Goal: Task Accomplishment & Management: Complete application form

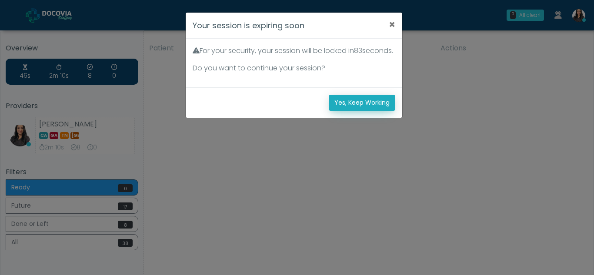
click at [374, 111] on button "Yes, Keep Working" at bounding box center [362, 103] width 67 height 16
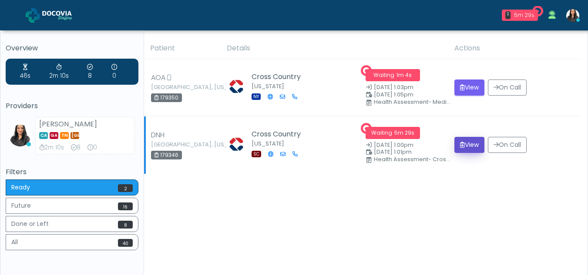
click at [470, 143] on button "View" at bounding box center [469, 145] width 30 height 16
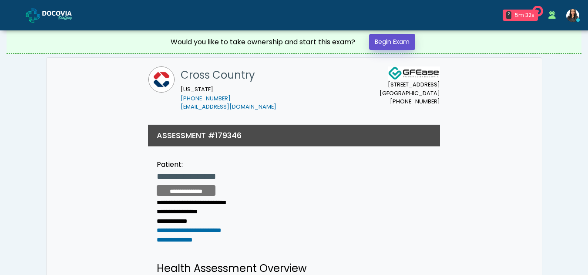
click at [391, 39] on link "Begin Exam" at bounding box center [392, 42] width 46 height 16
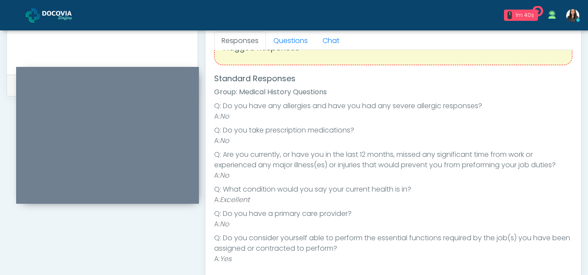
scroll to position [64, 0]
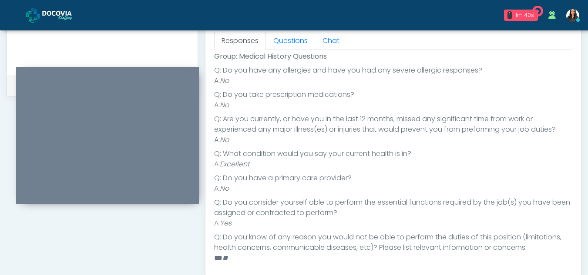
drag, startPoint x: 578, startPoint y: 146, endPoint x: 581, endPoint y: 163, distance: 17.3
click at [581, 163] on div "**********" at bounding box center [294, 5] width 588 height 725
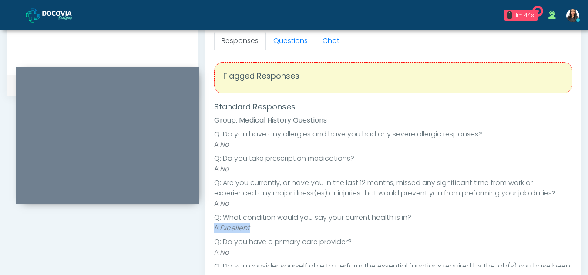
scroll to position [353, 0]
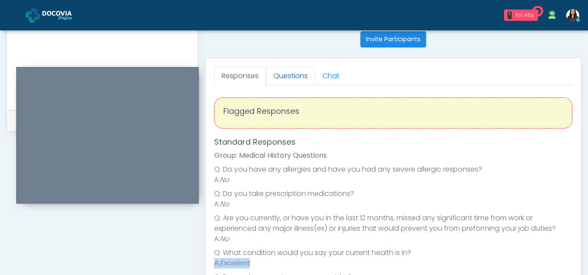
click at [293, 79] on link "Questions" at bounding box center [290, 76] width 49 height 18
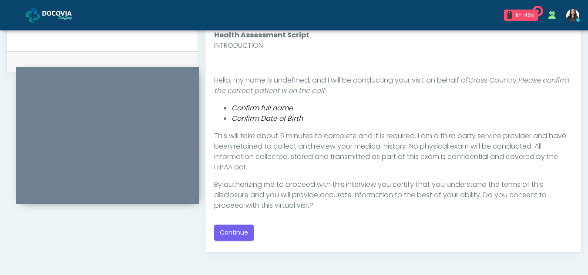
scroll to position [414, 0]
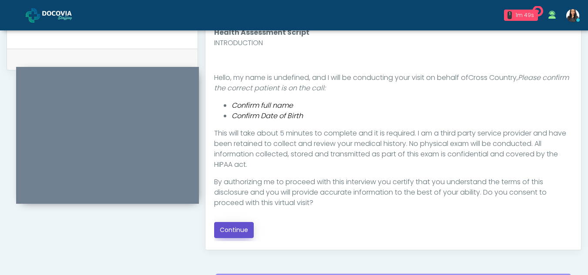
click at [235, 230] on button "Continue" at bounding box center [234, 230] width 40 height 16
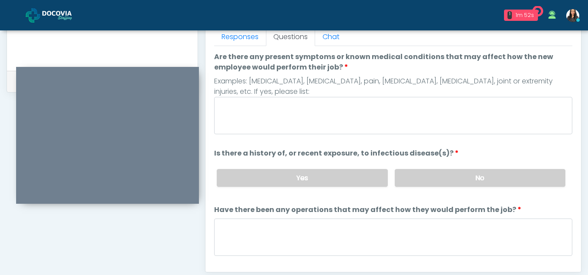
scroll to position [377, 0]
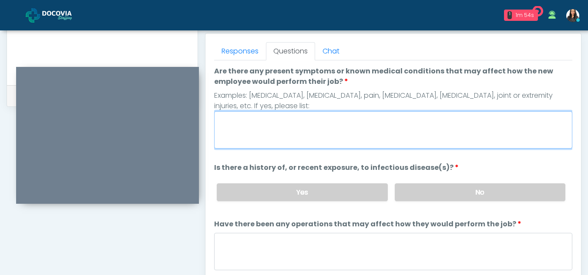
click at [250, 135] on textarea "Are there any present symptoms or known medical conditions that may affect how …" at bounding box center [393, 129] width 358 height 37
type textarea "**"
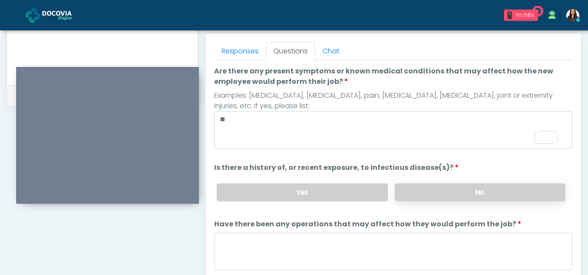
click at [496, 191] on label "No" at bounding box center [480, 193] width 171 height 18
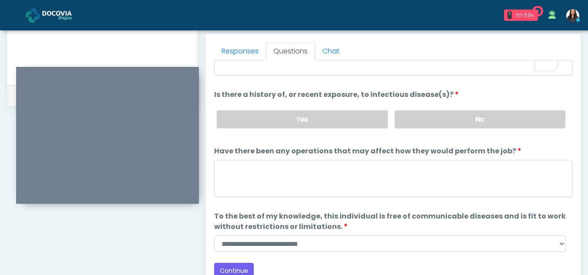
scroll to position [74, 0]
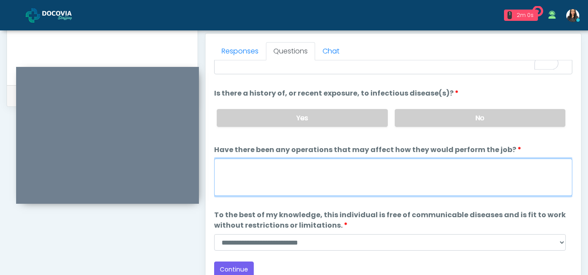
click at [246, 177] on textarea "Have there been any operations that may affect how they would perform the job?" at bounding box center [393, 177] width 358 height 37
type textarea "**"
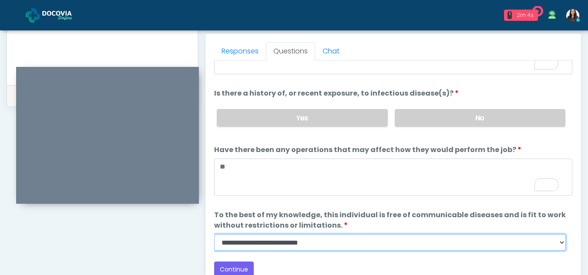
click at [562, 245] on select "**********" at bounding box center [390, 243] width 352 height 17
select select "******"
click at [214, 235] on select "**********" at bounding box center [390, 243] width 352 height 17
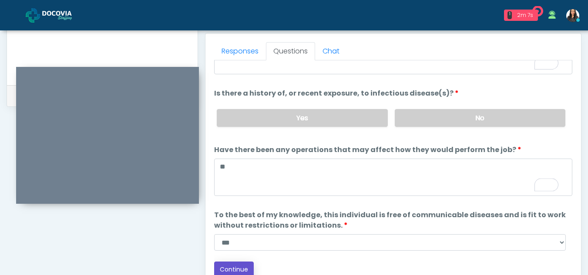
click at [243, 265] on button "Continue" at bounding box center [234, 270] width 40 height 16
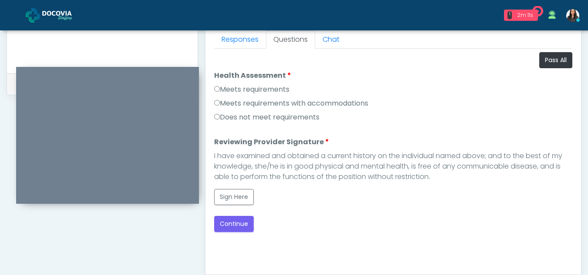
scroll to position [379, 0]
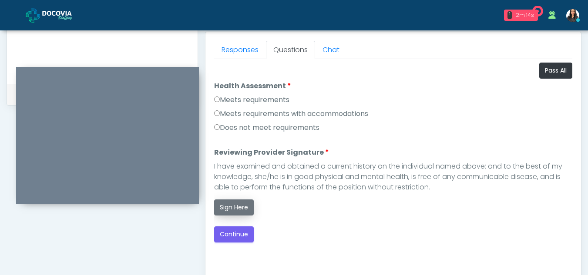
click at [236, 208] on button "Sign Here" at bounding box center [234, 208] width 40 height 16
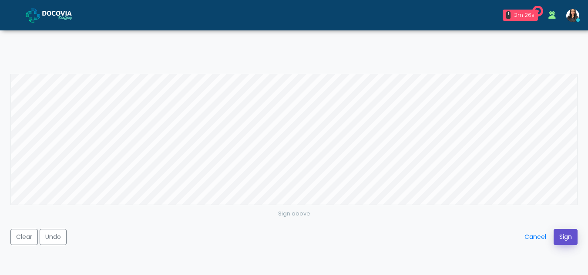
click at [559, 238] on button "Sign" at bounding box center [566, 237] width 24 height 16
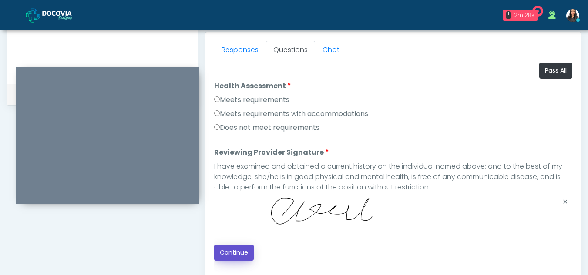
click at [233, 246] on button "Continue" at bounding box center [234, 253] width 40 height 16
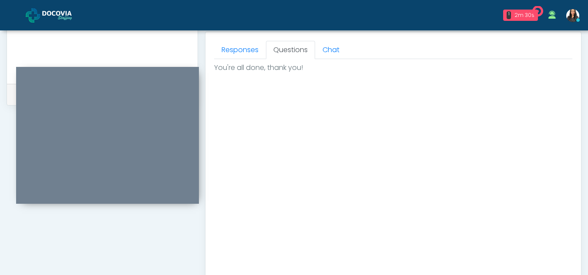
scroll to position [522, 0]
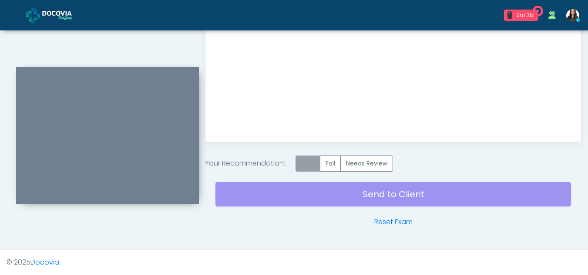
click at [316, 168] on label "Pass" at bounding box center [307, 164] width 25 height 16
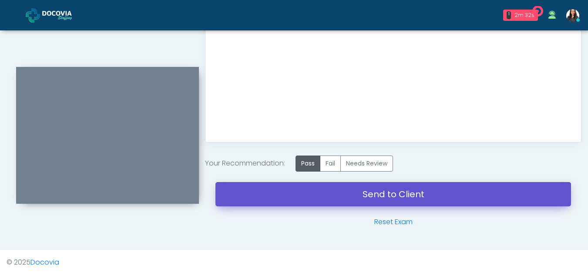
click at [413, 197] on link "Send to Client" at bounding box center [393, 194] width 356 height 24
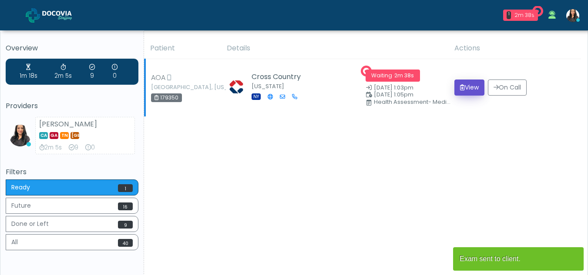
click at [463, 90] on button "View" at bounding box center [469, 88] width 30 height 16
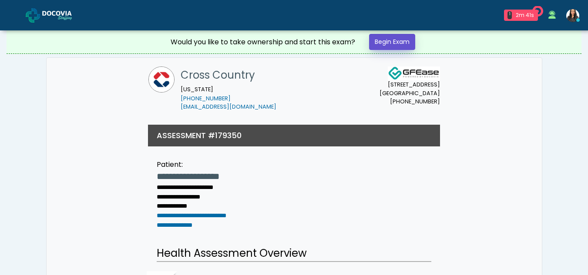
click at [388, 42] on link "Begin Exam" at bounding box center [392, 42] width 46 height 16
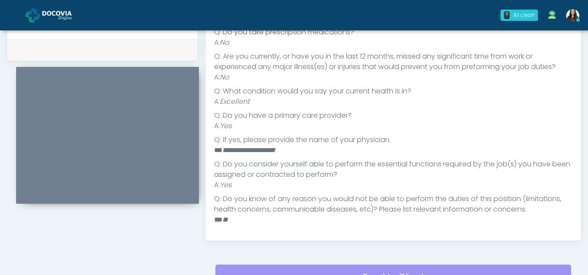
scroll to position [38, 0]
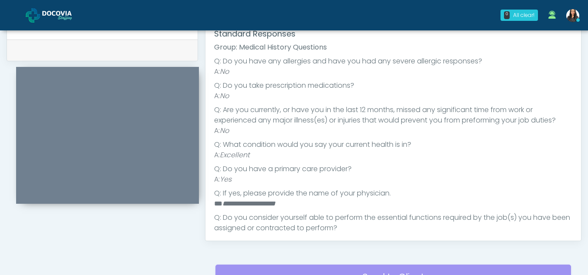
click at [574, 111] on div "Responses Questions Chat Health Assessment Script INTRODUCTION Hello, my name i…" at bounding box center [393, 114] width 376 height 253
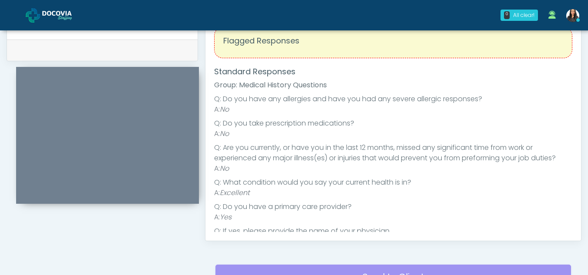
scroll to position [367, 0]
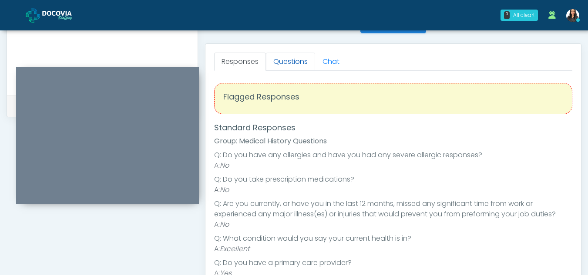
click at [295, 62] on link "Questions" at bounding box center [290, 62] width 49 height 18
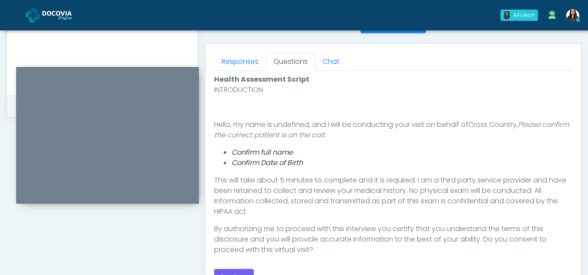
scroll to position [430, 0]
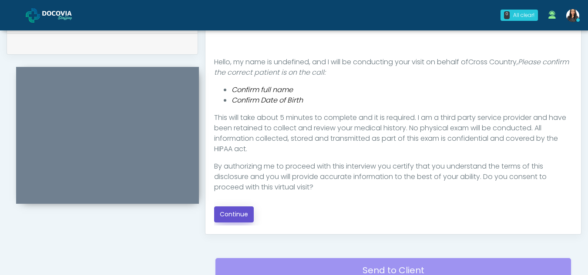
click at [229, 216] on button "Continue" at bounding box center [234, 215] width 40 height 16
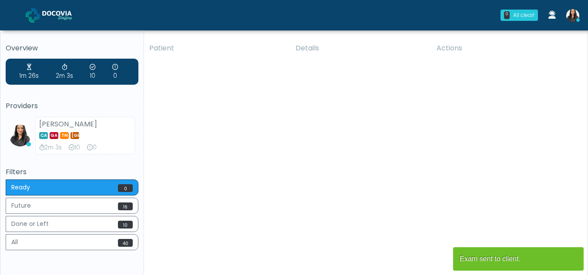
click at [181, 191] on div "Patient Details Actions [GEOGRAPHIC_DATA] [GEOGRAPHIC_DATA], [US_STATE] 179350 …" at bounding box center [362, 162] width 437 height 248
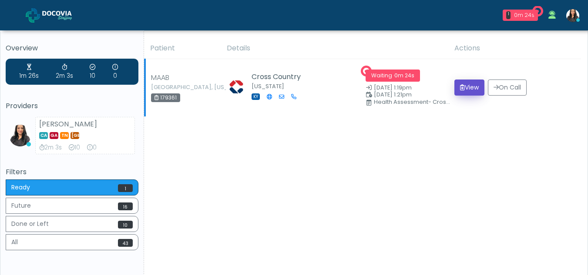
click at [467, 90] on button "View" at bounding box center [469, 88] width 30 height 16
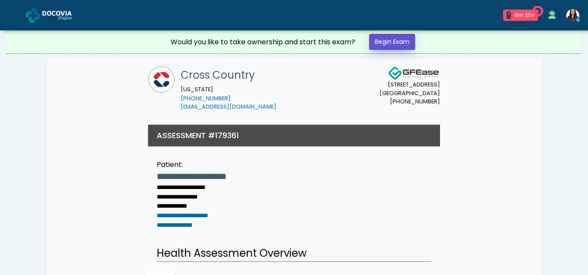
click at [393, 42] on link "Begin Exam" at bounding box center [392, 42] width 46 height 16
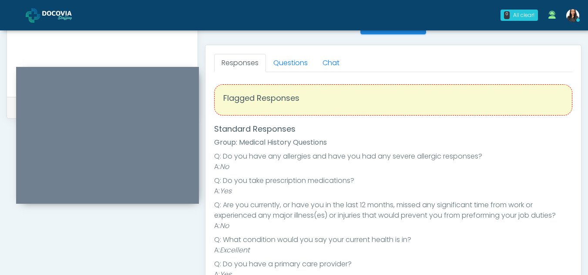
scroll to position [355, 0]
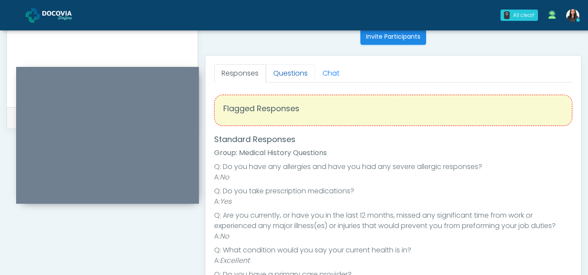
click at [278, 73] on link "Questions" at bounding box center [290, 73] width 49 height 18
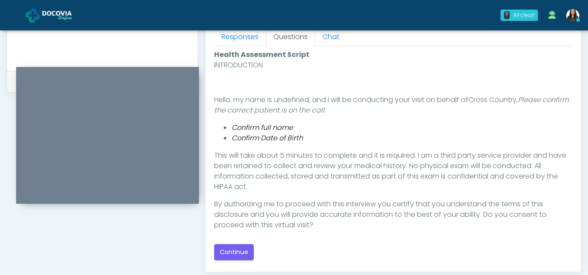
scroll to position [409, 0]
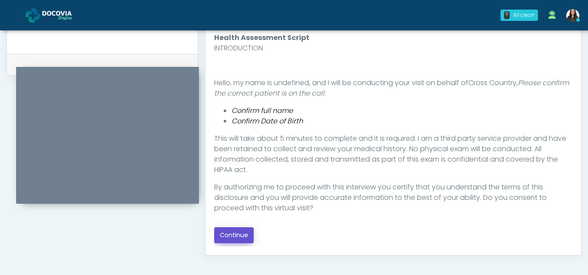
click at [238, 238] on button "Continue" at bounding box center [234, 236] width 40 height 16
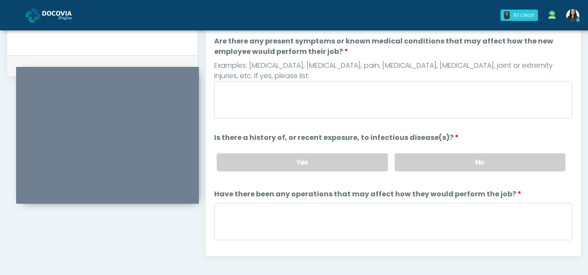
scroll to position [392, 0]
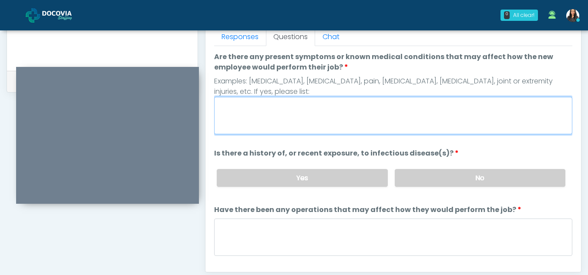
click at [244, 129] on textarea "Are there any present symptoms or known medical conditions that may affect how …" at bounding box center [393, 115] width 358 height 37
type textarea "**"
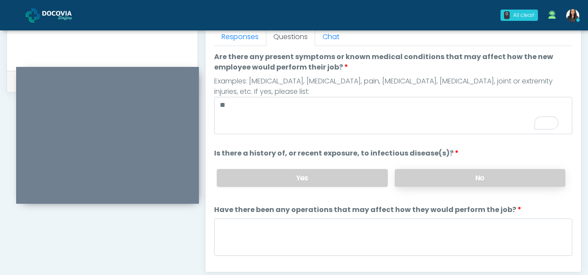
click at [419, 181] on label "No" at bounding box center [480, 178] width 171 height 18
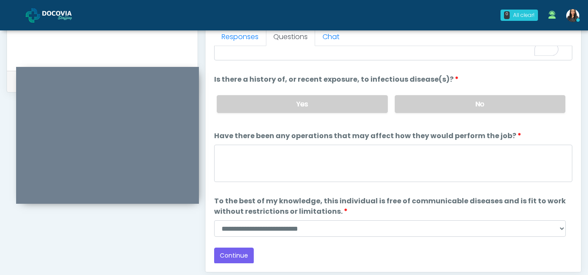
scroll to position [74, 0]
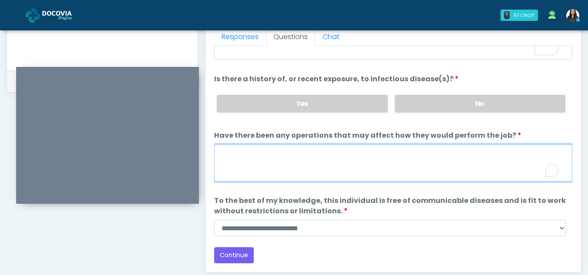
click at [252, 164] on textarea "Have there been any operations that may affect how they would perform the job?" at bounding box center [393, 162] width 358 height 37
type textarea "**"
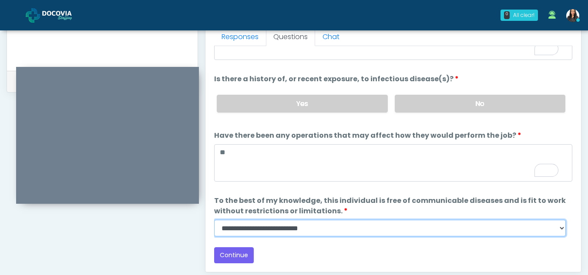
click at [562, 228] on select "**********" at bounding box center [390, 228] width 352 height 17
select select "******"
click at [214, 220] on select "**********" at bounding box center [390, 228] width 352 height 17
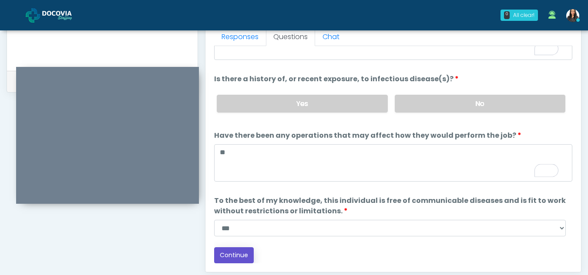
click at [243, 257] on button "Continue" at bounding box center [234, 256] width 40 height 16
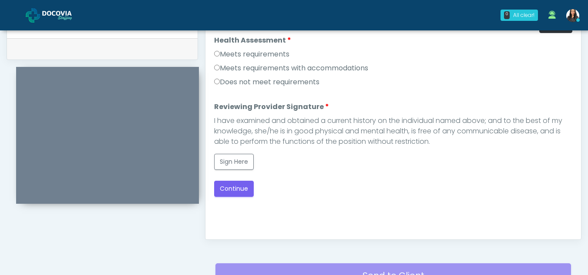
scroll to position [418, 0]
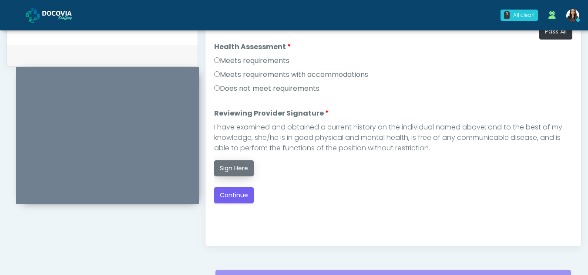
click at [235, 168] on button "Sign Here" at bounding box center [234, 169] width 40 height 16
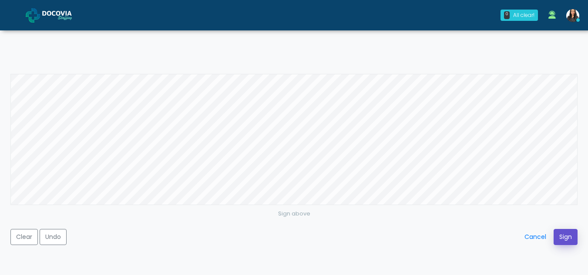
click at [568, 235] on button "Sign" at bounding box center [566, 237] width 24 height 16
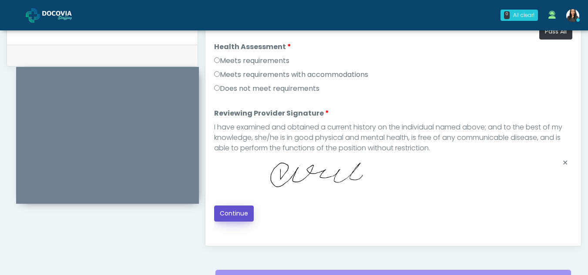
click at [227, 210] on button "Continue" at bounding box center [234, 214] width 40 height 16
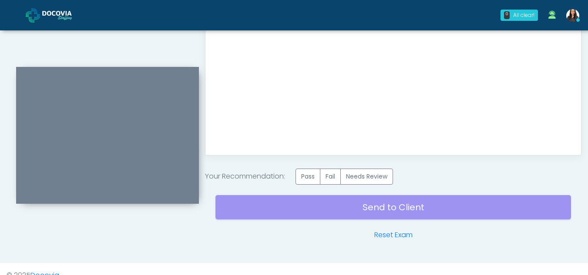
scroll to position [522, 0]
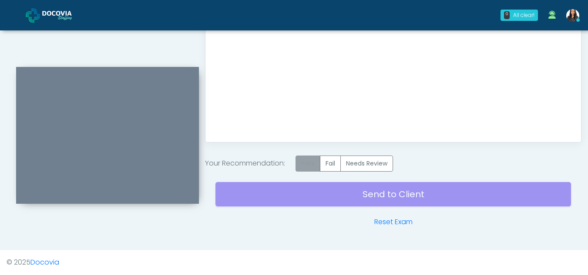
click at [314, 159] on label "Pass" at bounding box center [307, 164] width 25 height 16
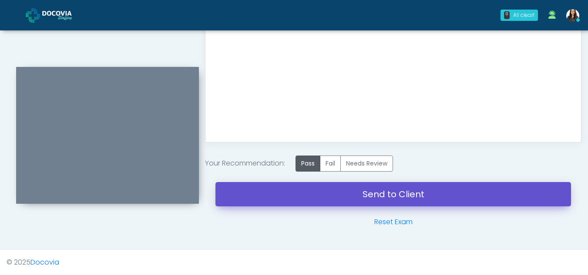
click at [402, 190] on link "Send to Client" at bounding box center [393, 194] width 356 height 24
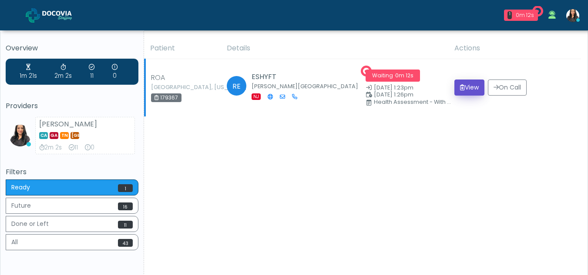
click at [459, 84] on button "View" at bounding box center [469, 88] width 30 height 16
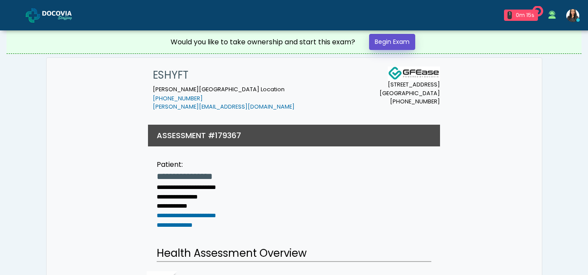
click at [383, 41] on link "Begin Exam" at bounding box center [392, 42] width 46 height 16
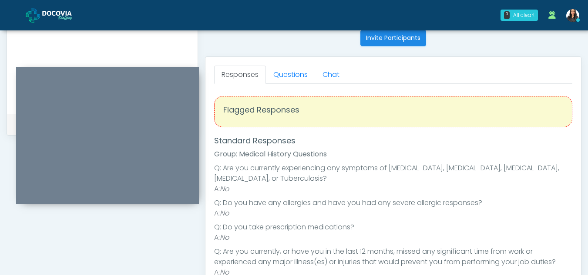
scroll to position [353, 0]
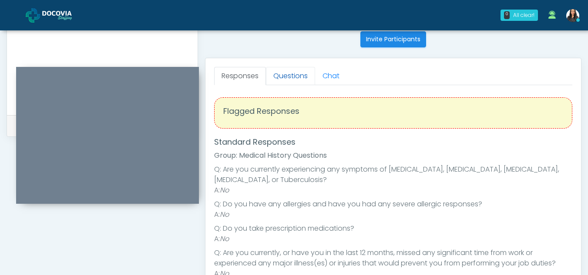
click at [291, 67] on link "Questions" at bounding box center [290, 76] width 49 height 18
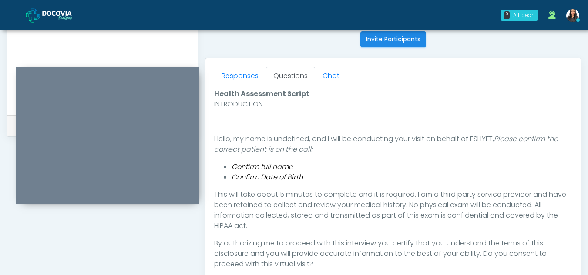
scroll to position [402, 0]
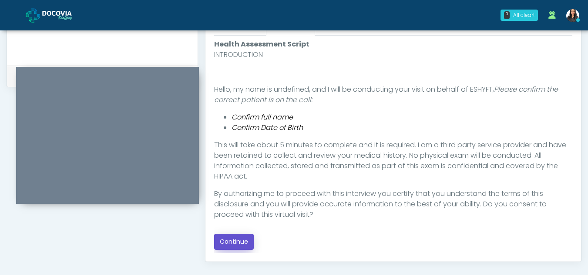
click at [235, 239] on button "Continue" at bounding box center [234, 242] width 40 height 16
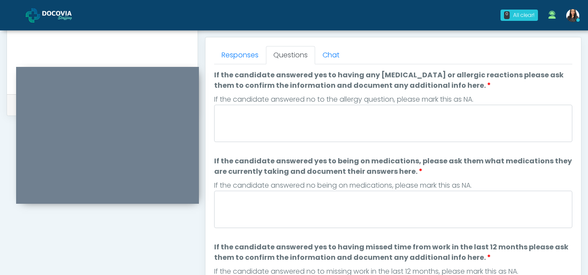
scroll to position [364, 0]
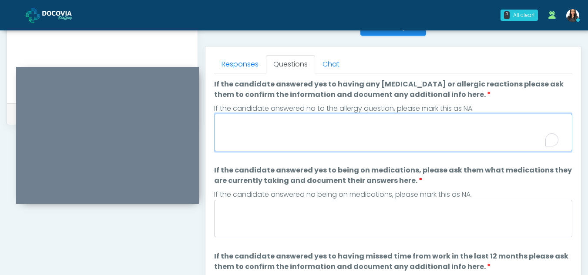
click at [294, 136] on textarea "If the candidate answered yes to having any allergies or allergic reactions ple…" at bounding box center [393, 132] width 358 height 37
type textarea "**"
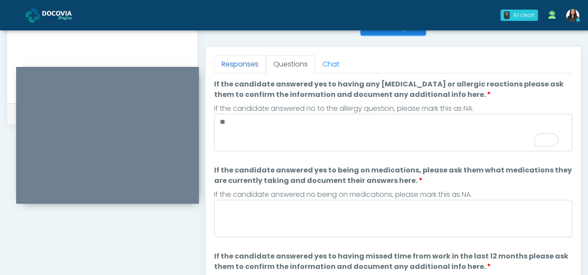
click at [236, 60] on link "Responses" at bounding box center [240, 64] width 52 height 18
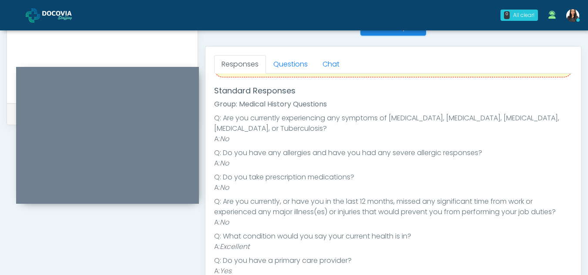
scroll to position [0, 0]
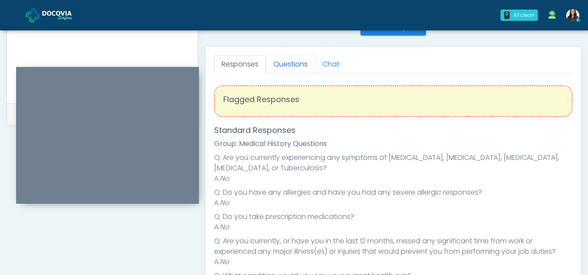
click at [291, 60] on link "Questions" at bounding box center [290, 64] width 49 height 18
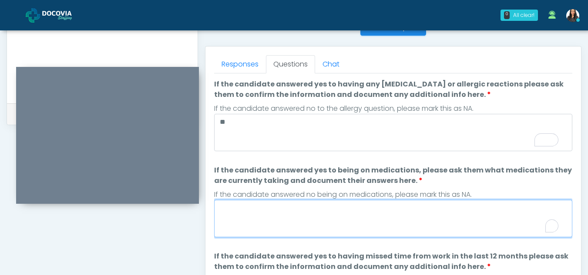
click at [278, 219] on textarea "If the candidate answered yes to being on medications, please ask them what med…" at bounding box center [393, 218] width 358 height 37
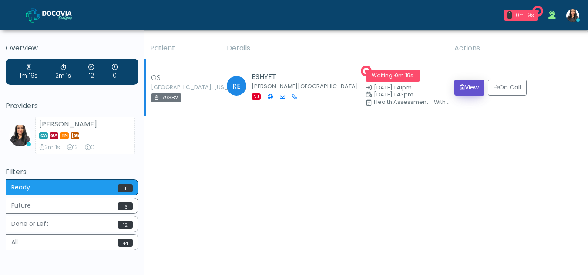
click at [473, 86] on button "View" at bounding box center [469, 88] width 30 height 16
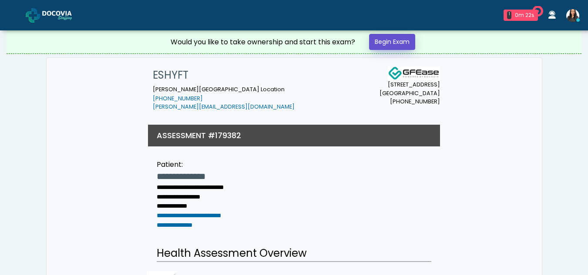
click at [389, 36] on link "Begin Exam" at bounding box center [392, 42] width 46 height 16
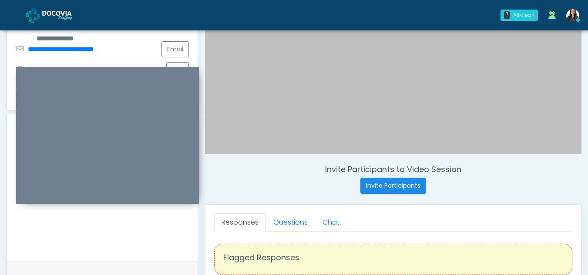
scroll to position [215, 0]
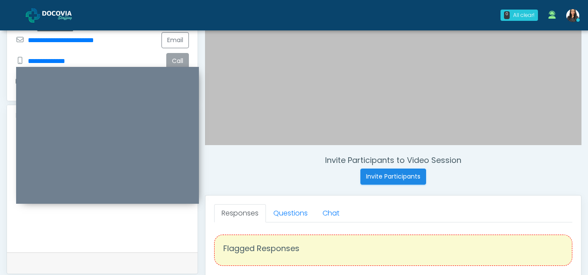
click at [180, 53] on button "Call" at bounding box center [177, 61] width 23 height 16
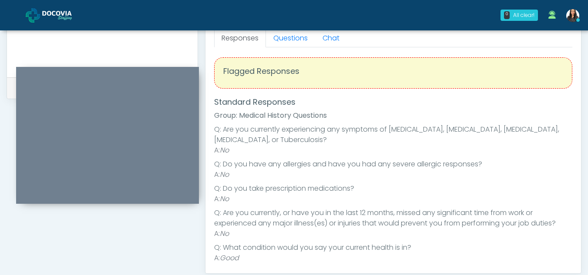
scroll to position [0, 0]
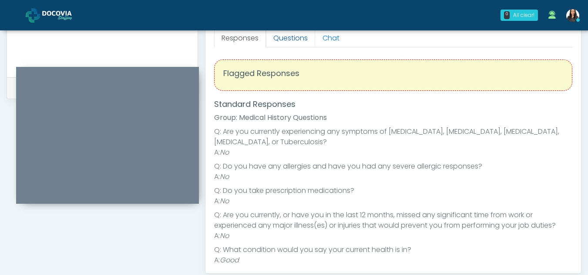
click at [284, 36] on link "Questions" at bounding box center [290, 38] width 49 height 18
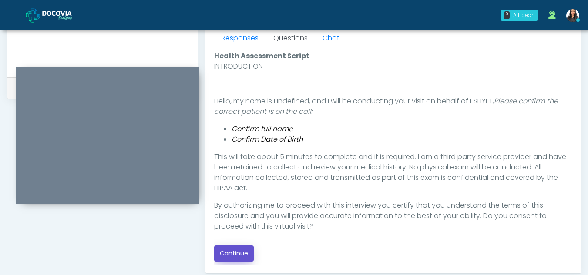
click at [235, 251] on button "Continue" at bounding box center [234, 254] width 40 height 16
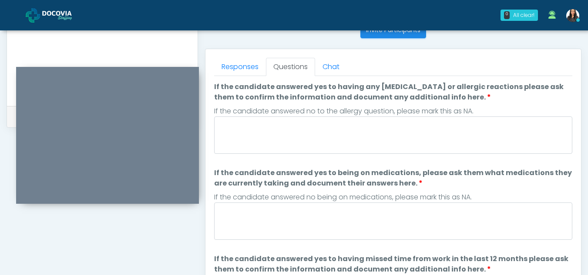
scroll to position [322, 0]
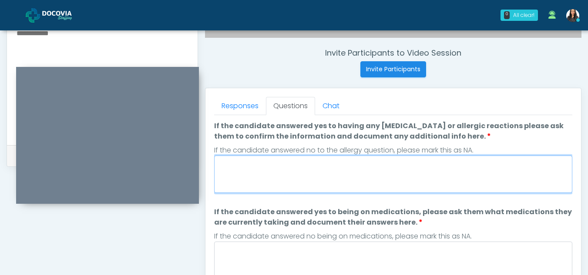
click at [259, 175] on textarea "If the candidate answered yes to having any allergies or allergic reactions ple…" at bounding box center [393, 174] width 358 height 37
type textarea "**"
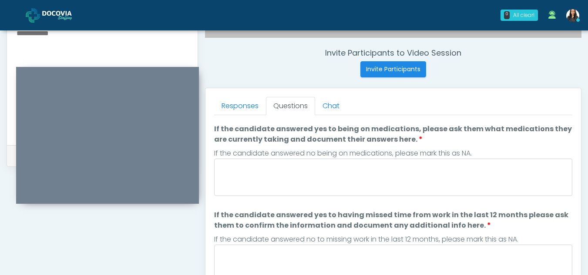
scroll to position [93, 0]
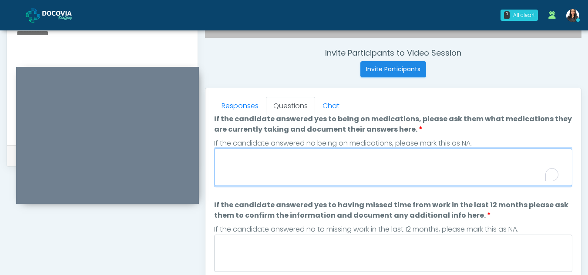
click at [306, 170] on textarea "If the candidate answered yes to being on medications, please ask them what med…" at bounding box center [393, 167] width 358 height 37
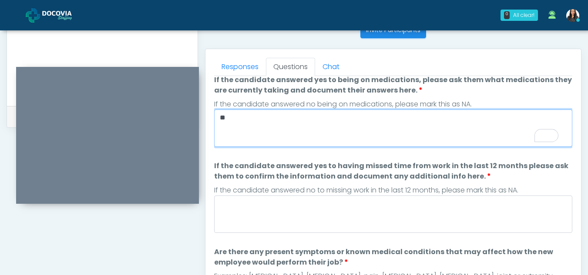
scroll to position [397, 0]
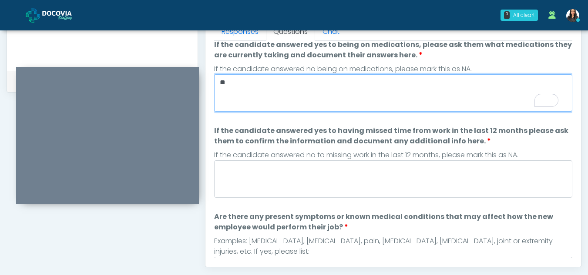
type textarea "**"
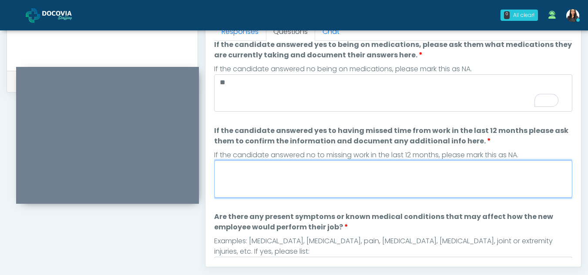
click at [263, 181] on textarea "If the candidate answered yes to having missed time from work in the last 12 mo…" at bounding box center [393, 179] width 358 height 37
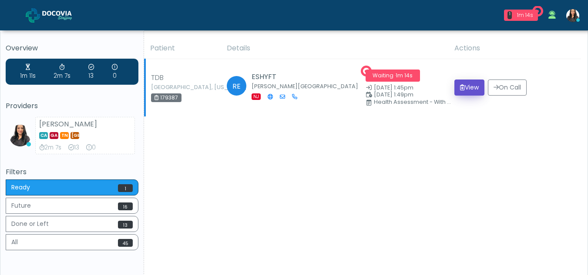
click at [462, 85] on button "View" at bounding box center [469, 88] width 30 height 16
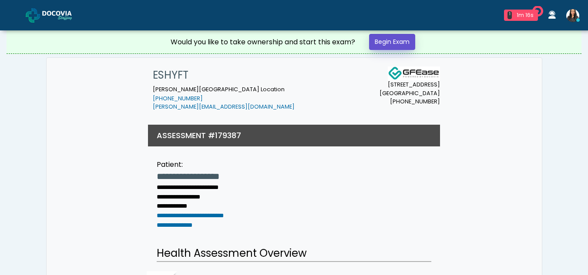
click at [398, 40] on link "Begin Exam" at bounding box center [392, 42] width 46 height 16
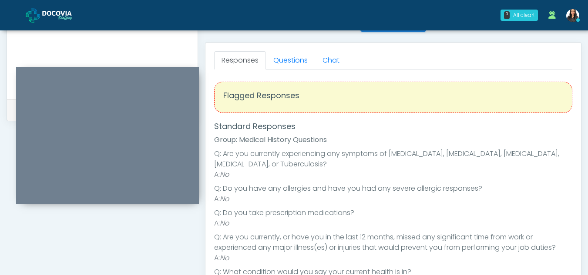
scroll to position [359, 0]
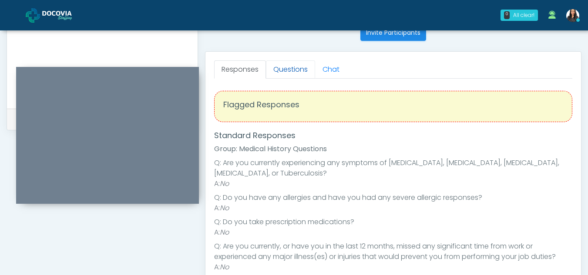
click at [294, 71] on link "Questions" at bounding box center [290, 69] width 49 height 18
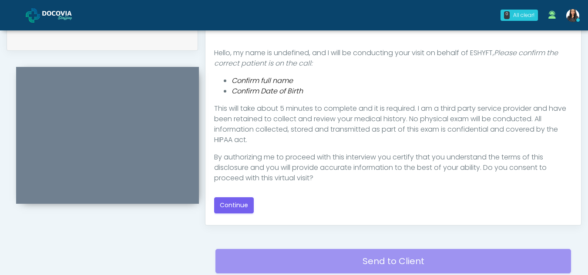
scroll to position [444, 0]
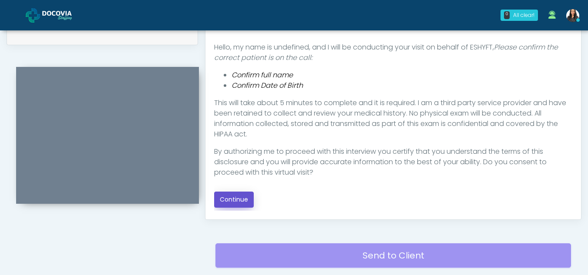
click at [228, 195] on button "Continue" at bounding box center [234, 200] width 40 height 16
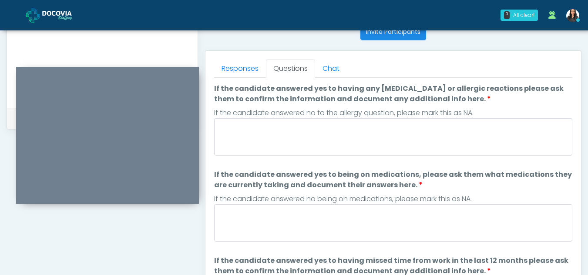
scroll to position [339, 0]
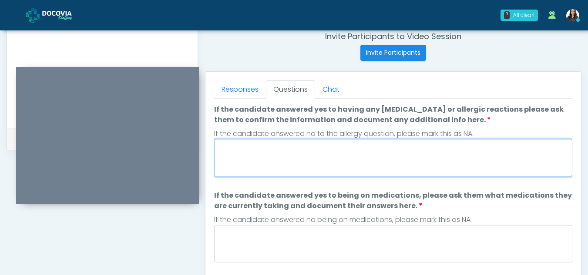
click at [314, 168] on textarea "If the candidate answered yes to having any allergies or allergic reactions ple…" at bounding box center [393, 157] width 358 height 37
type textarea "**"
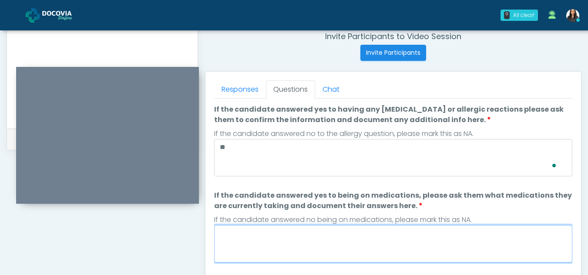
click at [305, 251] on textarea "If the candidate answered yes to being on medications, please ask them what med…" at bounding box center [393, 243] width 358 height 37
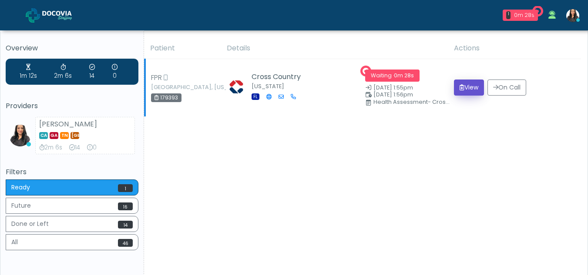
click at [470, 87] on button "View" at bounding box center [469, 88] width 30 height 16
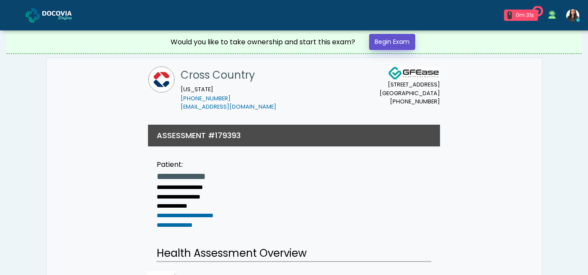
click at [390, 40] on link "Begin Exam" at bounding box center [392, 42] width 46 height 16
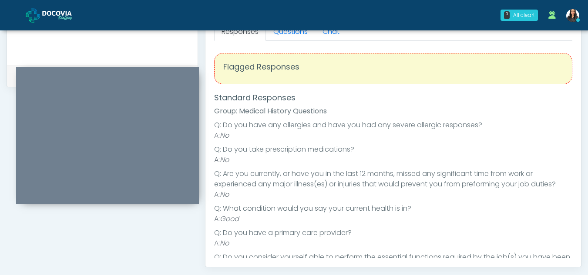
click at [299, 30] on nav "0 All clear! All clear! Viral Patel In Exam - 0m 39s FL Viral Patel Telehealth" at bounding box center [294, 15] width 588 height 30
click at [301, 37] on link "Questions" at bounding box center [290, 32] width 49 height 18
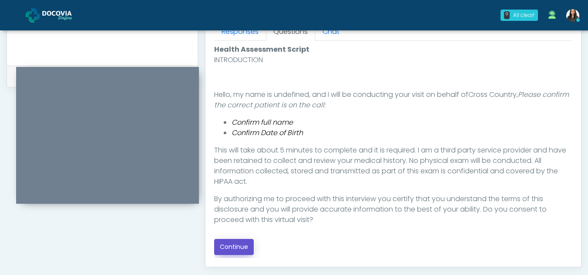
click at [230, 250] on button "Continue" at bounding box center [234, 247] width 40 height 16
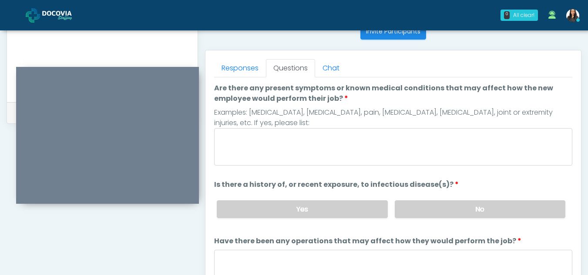
scroll to position [359, 0]
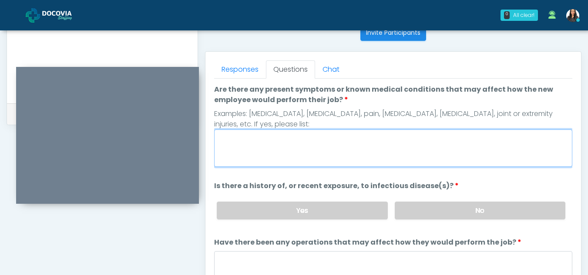
click at [226, 147] on textarea "Are there any present symptoms or known medical conditions that may affect how …" at bounding box center [393, 148] width 358 height 37
type textarea "**"
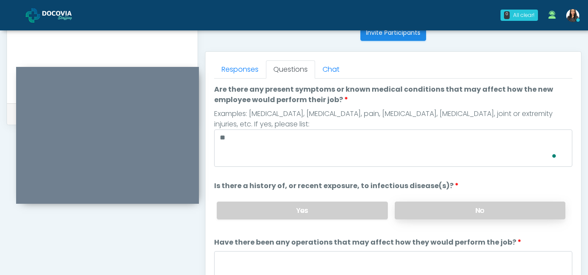
click at [498, 213] on label "No" at bounding box center [480, 211] width 171 height 18
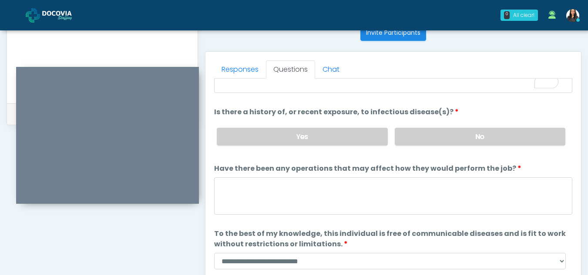
scroll to position [74, 0]
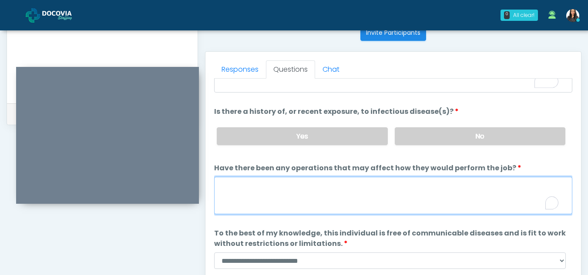
click at [261, 195] on textarea "Have there been any operations that may affect how they would perform the job?" at bounding box center [393, 195] width 358 height 37
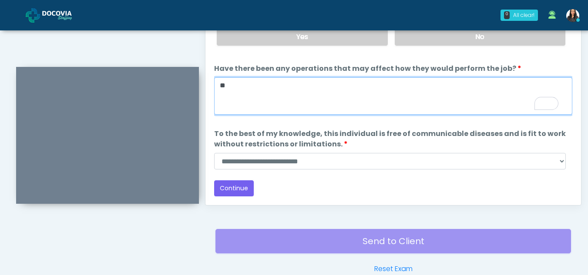
type textarea "**"
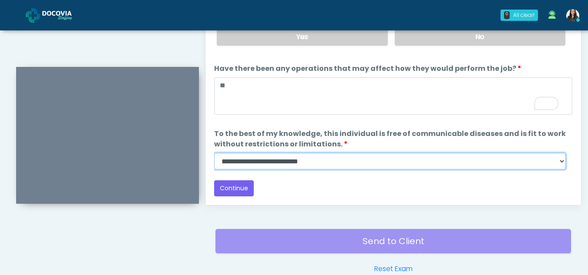
click at [562, 166] on select "**********" at bounding box center [390, 161] width 352 height 17
select select "******"
click at [214, 153] on select "**********" at bounding box center [390, 161] width 352 height 17
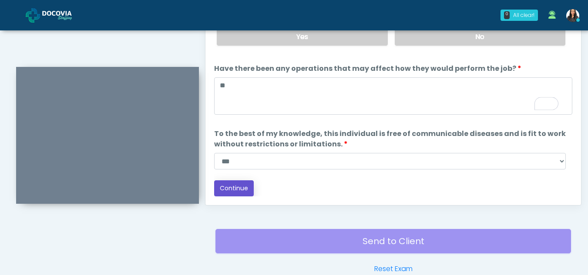
click at [232, 188] on button "Continue" at bounding box center [234, 189] width 40 height 16
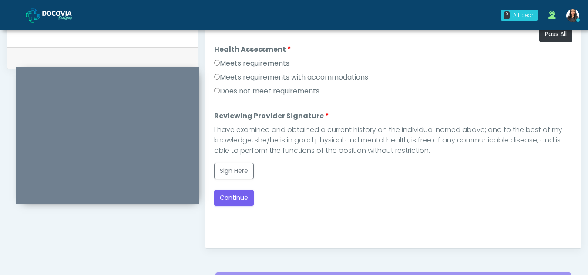
scroll to position [411, 0]
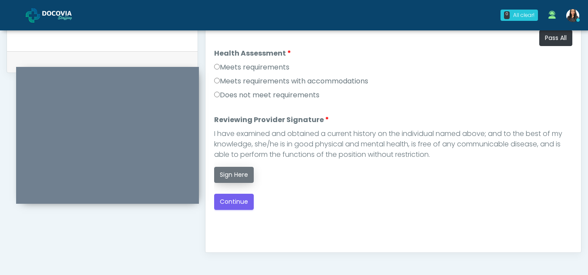
click at [226, 181] on button "Sign Here" at bounding box center [234, 175] width 40 height 16
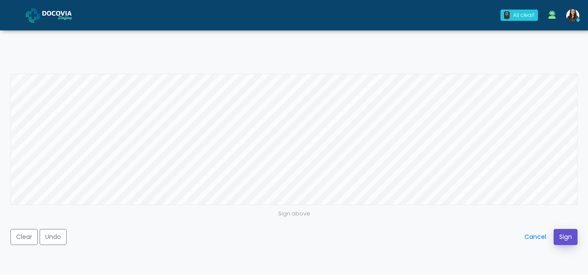
click at [567, 241] on button "Sign" at bounding box center [566, 237] width 24 height 16
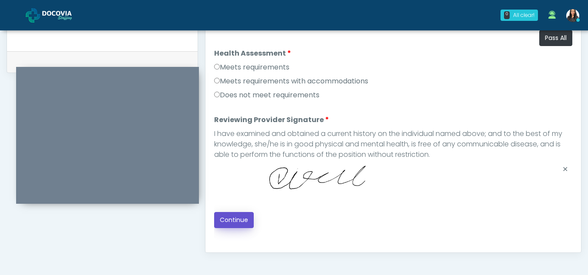
click at [243, 223] on button "Continue" at bounding box center [234, 220] width 40 height 16
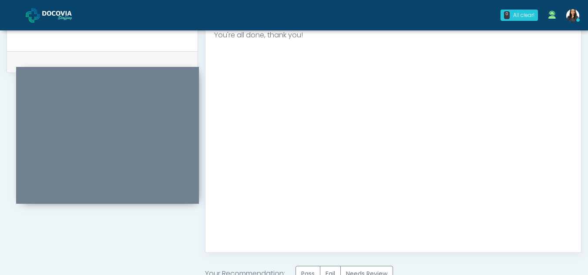
scroll to position [522, 0]
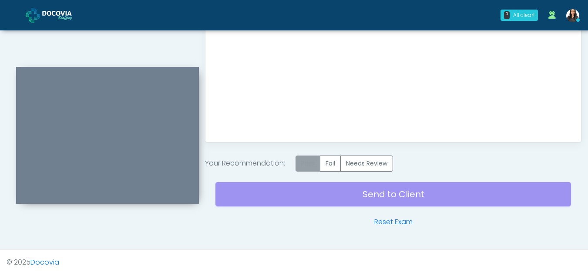
click at [311, 164] on label "Pass" at bounding box center [307, 164] width 25 height 16
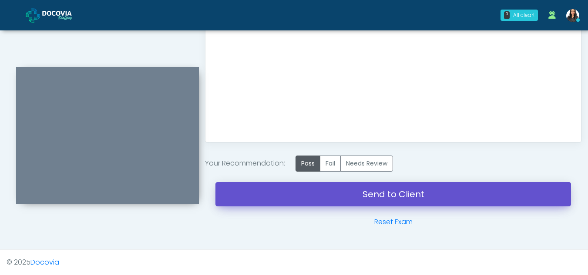
click at [400, 187] on link "Send to Client" at bounding box center [393, 194] width 356 height 24
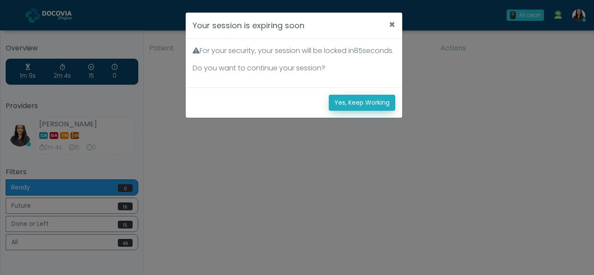
click at [367, 111] on button "Yes, Keep Working" at bounding box center [362, 103] width 67 height 16
click at [364, 111] on button "Yes, Keep Working" at bounding box center [362, 103] width 67 height 16
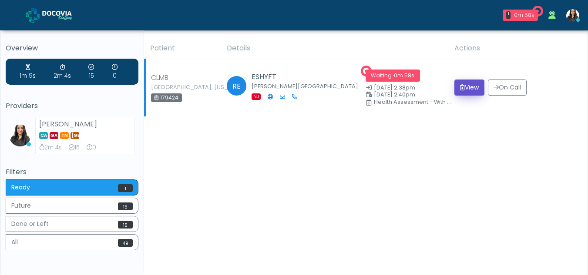
click at [463, 88] on button "View" at bounding box center [469, 88] width 30 height 16
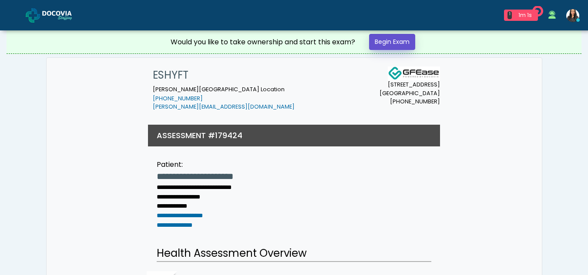
click at [385, 40] on link "Begin Exam" at bounding box center [392, 42] width 46 height 16
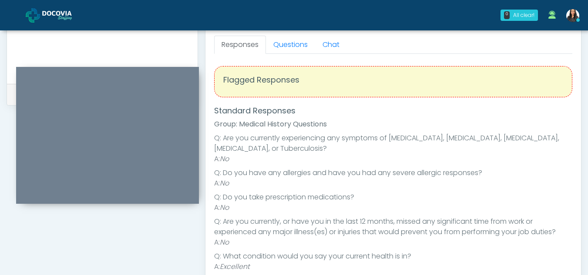
scroll to position [377, 0]
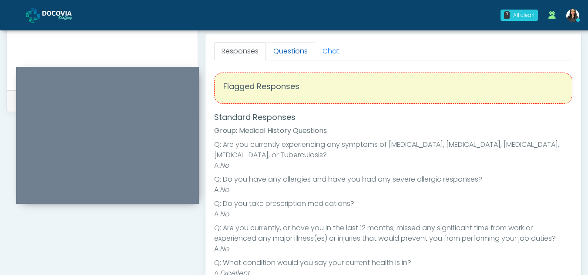
click at [284, 54] on link "Questions" at bounding box center [290, 51] width 49 height 18
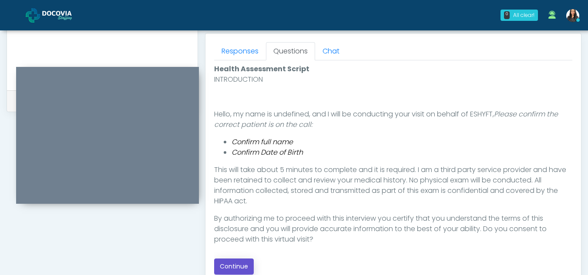
click at [243, 268] on button "Continue" at bounding box center [234, 267] width 40 height 16
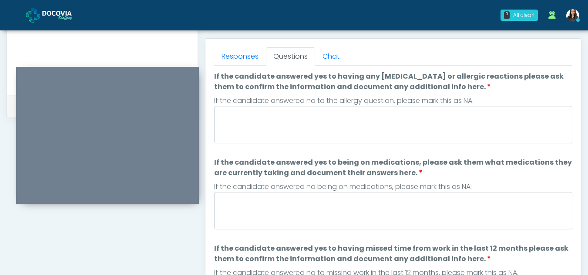
scroll to position [360, 0]
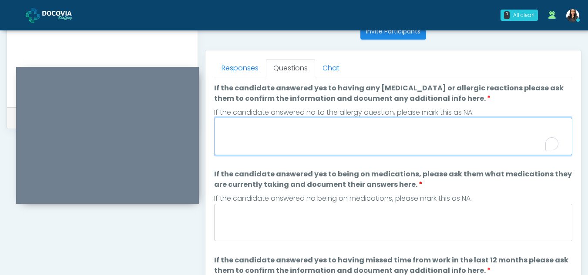
click at [268, 147] on textarea "If the candidate answered yes to having any allergies or allergic reactions ple…" at bounding box center [393, 136] width 358 height 37
type textarea "**"
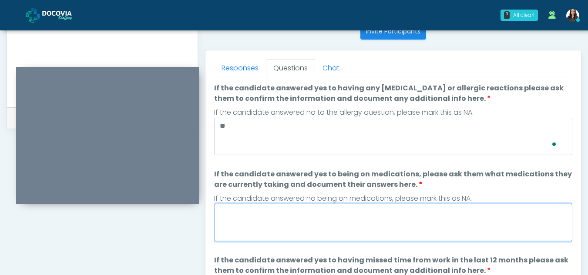
click at [253, 225] on textarea "If the candidate answered yes to being on medications, please ask them what med…" at bounding box center [393, 222] width 358 height 37
click at [256, 226] on textarea "*" at bounding box center [393, 222] width 358 height 37
type textarea "**"
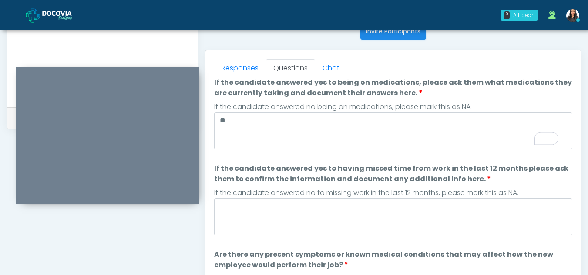
scroll to position [118, 0]
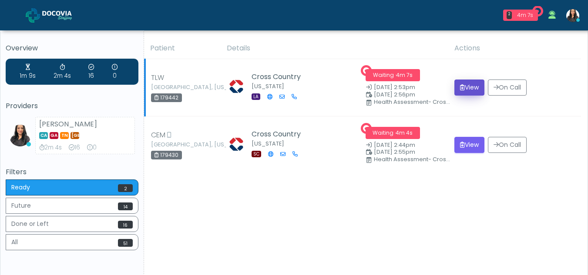
click at [467, 87] on button "View" at bounding box center [469, 88] width 30 height 16
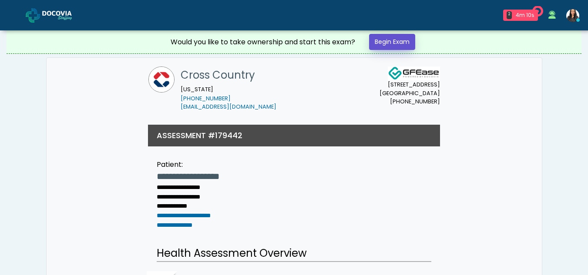
click at [386, 43] on link "Begin Exam" at bounding box center [392, 42] width 46 height 16
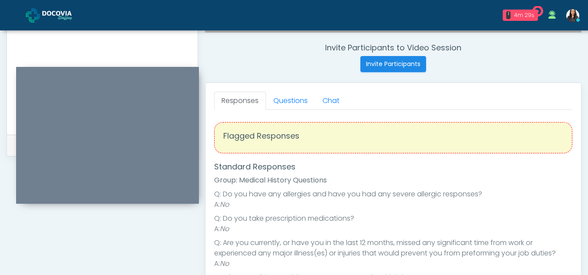
scroll to position [321, 0]
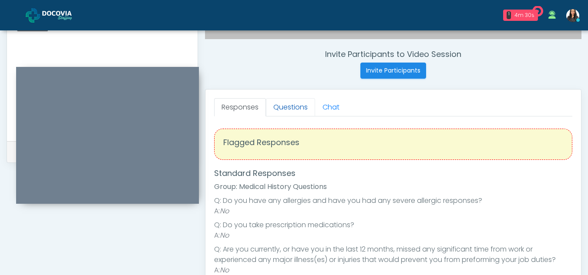
click at [288, 102] on link "Questions" at bounding box center [290, 107] width 49 height 18
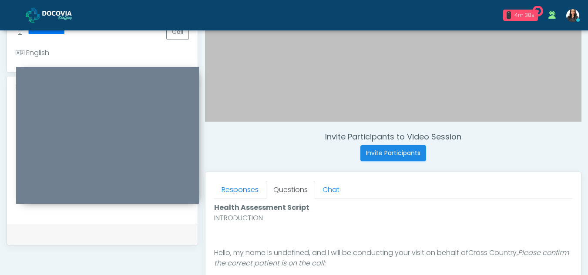
scroll to position [506, 0]
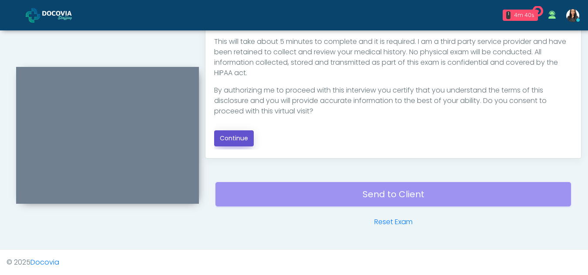
click at [226, 137] on button "Continue" at bounding box center [234, 139] width 40 height 16
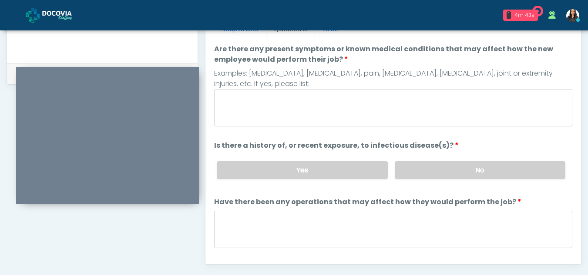
scroll to position [373, 0]
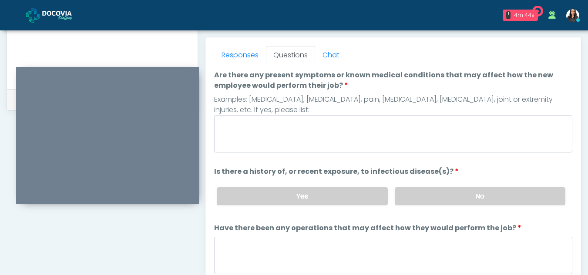
click at [279, 153] on div at bounding box center [393, 135] width 358 height 40
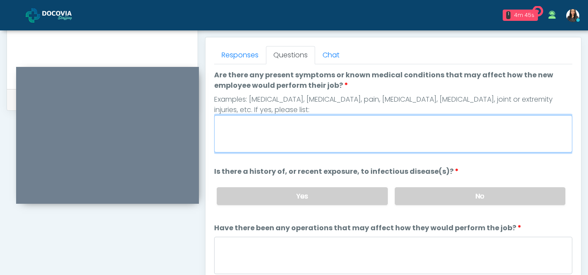
click at [257, 137] on textarea "Are there any present symptoms or known medical conditions that may affect how …" at bounding box center [393, 133] width 358 height 37
type textarea "**"
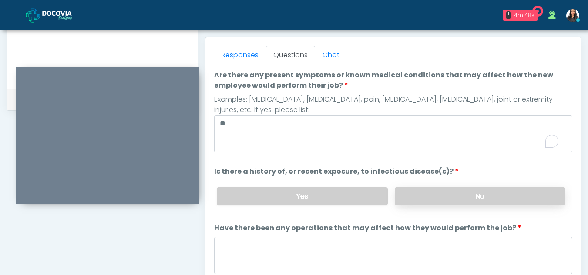
click at [529, 196] on label "No" at bounding box center [480, 197] width 171 height 18
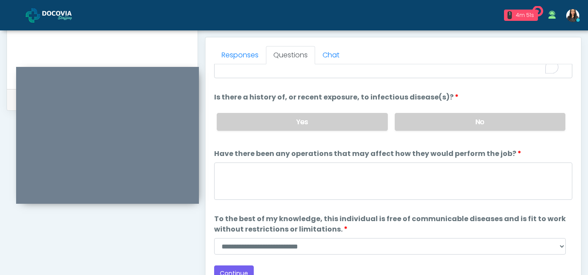
scroll to position [74, 0]
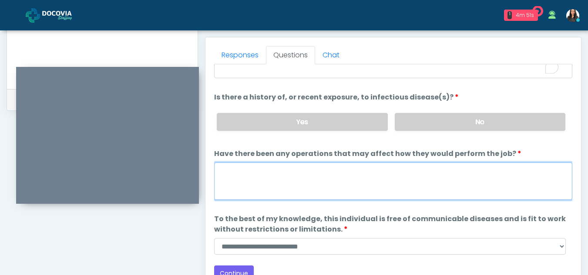
click at [304, 182] on textarea "Have there been any operations that may affect how they would perform the job?" at bounding box center [393, 181] width 358 height 37
type textarea "**"
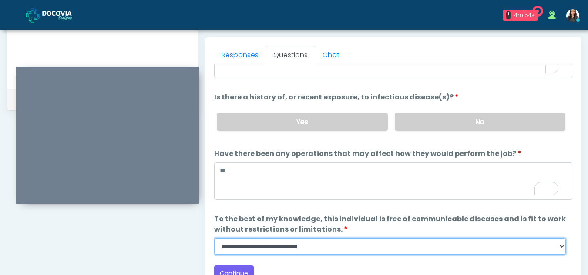
click at [559, 248] on select "**********" at bounding box center [390, 246] width 352 height 17
select select "******"
click at [214, 238] on select "**********" at bounding box center [390, 246] width 352 height 17
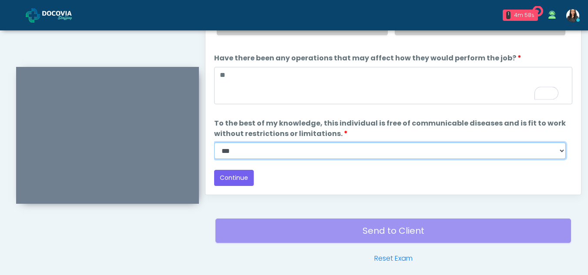
scroll to position [506, 0]
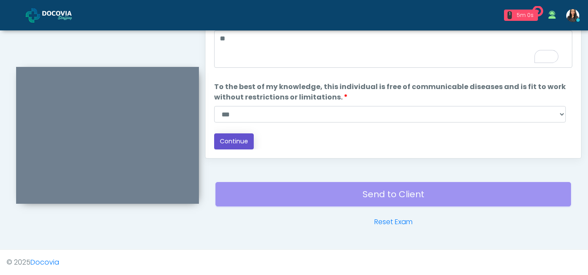
click at [239, 144] on button "Continue" at bounding box center [234, 142] width 40 height 16
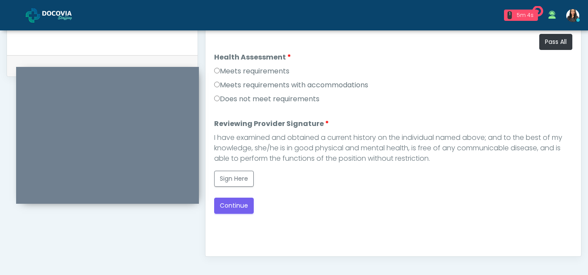
scroll to position [403, 0]
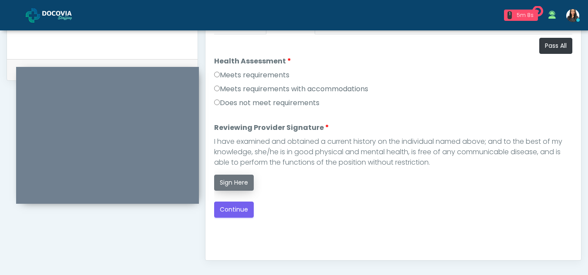
click at [236, 178] on button "Sign Here" at bounding box center [234, 183] width 40 height 16
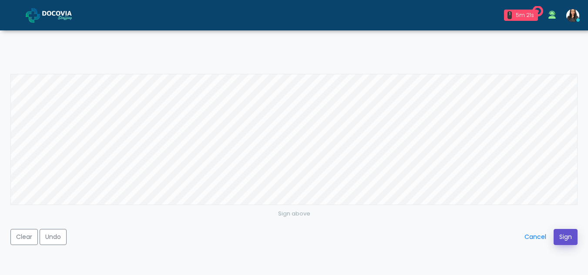
click at [559, 241] on button "Sign" at bounding box center [566, 237] width 24 height 16
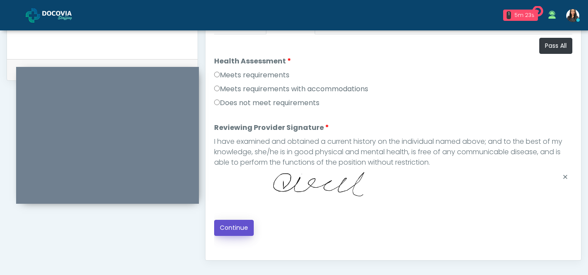
click at [235, 228] on button "Continue" at bounding box center [234, 228] width 40 height 16
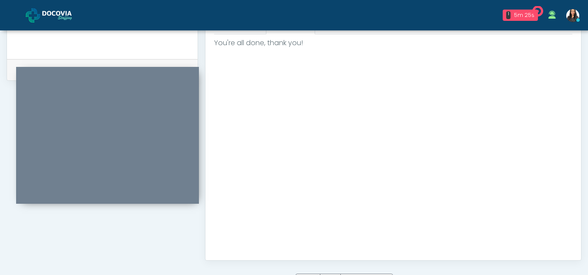
scroll to position [522, 0]
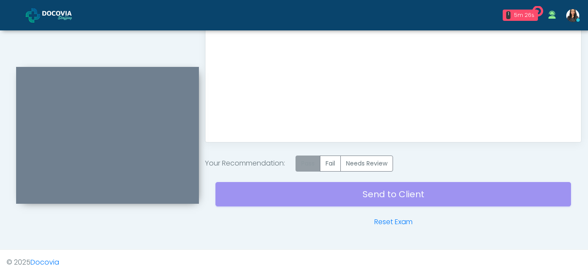
click at [307, 160] on label "Pass" at bounding box center [307, 164] width 25 height 16
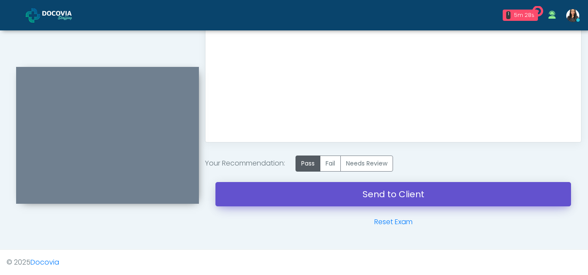
click at [390, 193] on link "Send to Client" at bounding box center [393, 194] width 356 height 24
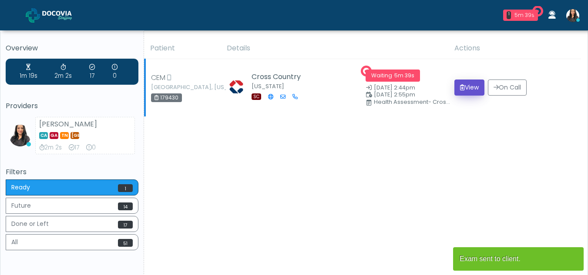
click at [466, 83] on button "View" at bounding box center [469, 88] width 30 height 16
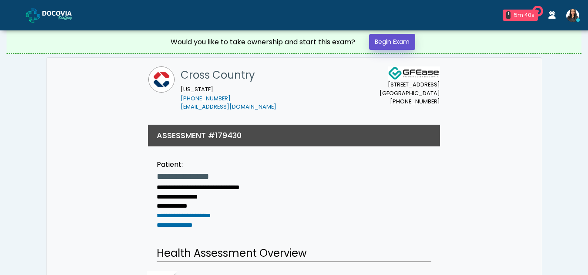
click at [381, 38] on link "Begin Exam" at bounding box center [392, 42] width 46 height 16
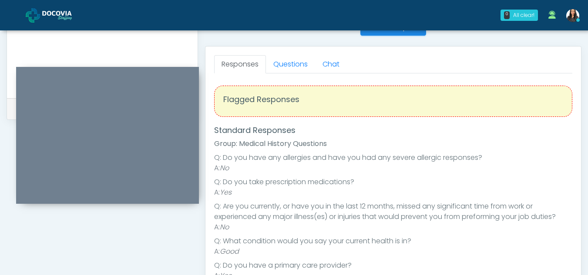
scroll to position [347, 0]
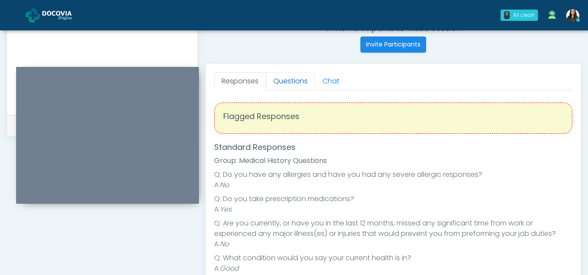
click at [295, 85] on link "Questions" at bounding box center [290, 81] width 49 height 18
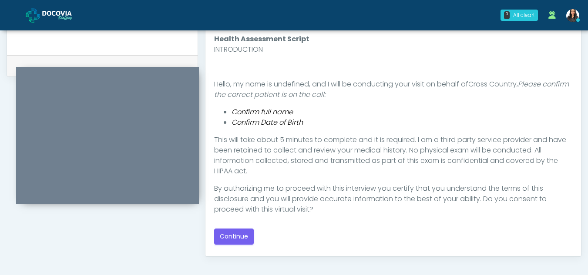
scroll to position [410, 0]
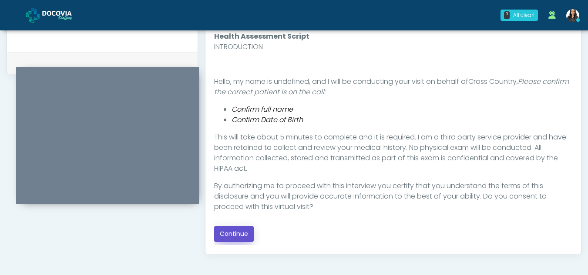
click at [231, 234] on button "Continue" at bounding box center [234, 234] width 40 height 16
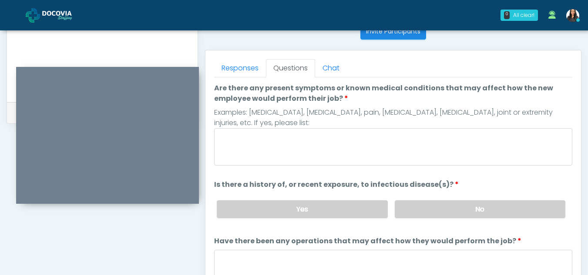
scroll to position [359, 0]
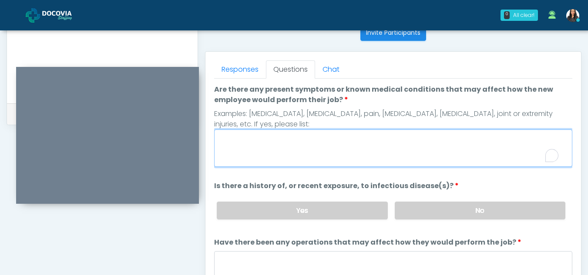
click at [278, 143] on textarea "Are there any present symptoms or known medical conditions that may affect how …" at bounding box center [393, 148] width 358 height 37
type textarea "**"
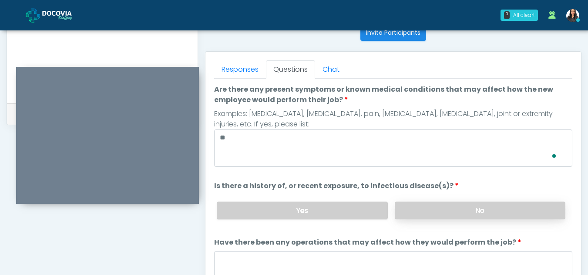
click at [477, 213] on label "No" at bounding box center [480, 211] width 171 height 18
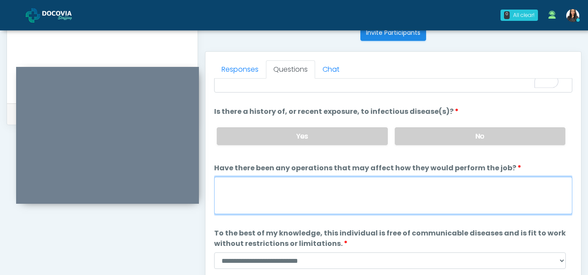
click at [235, 200] on textarea "Have there been any operations that may affect how they would perform the job?" at bounding box center [393, 195] width 358 height 37
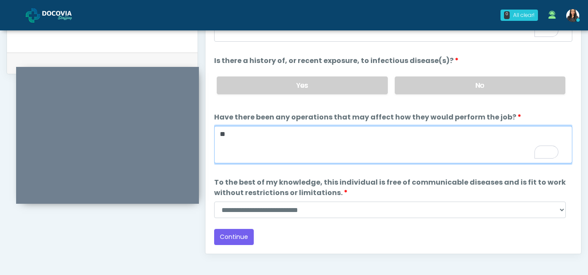
scroll to position [411, 0]
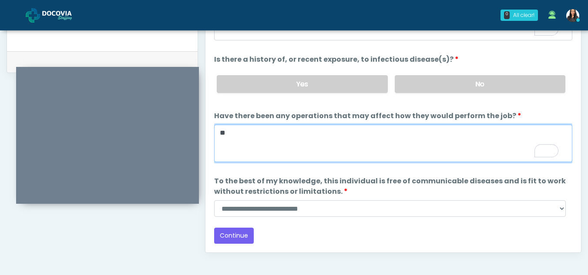
type textarea "**"
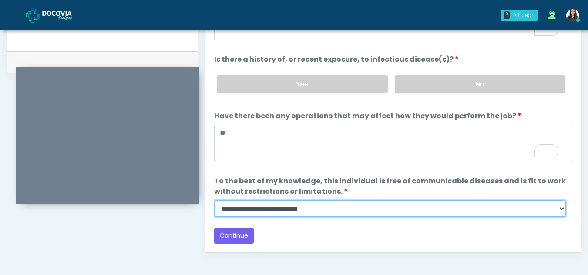
click at [562, 211] on select "**********" at bounding box center [390, 209] width 352 height 17
select select "******"
click at [214, 201] on select "**********" at bounding box center [390, 209] width 352 height 17
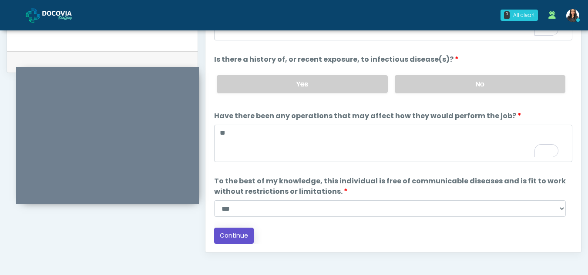
click at [235, 237] on button "Continue" at bounding box center [234, 236] width 40 height 16
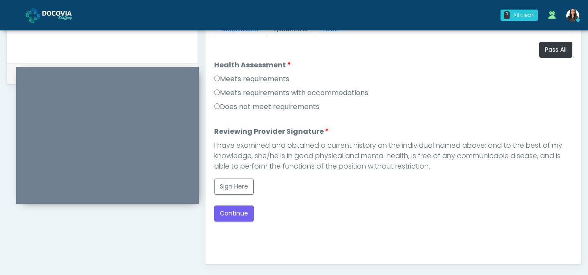
scroll to position [396, 0]
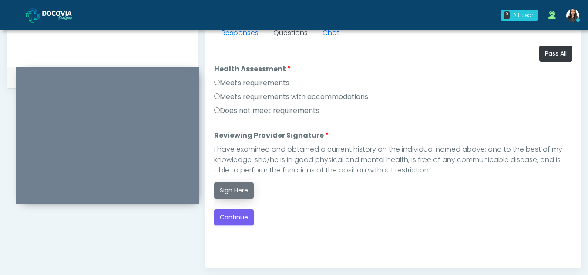
click at [232, 185] on button "Sign Here" at bounding box center [234, 191] width 40 height 16
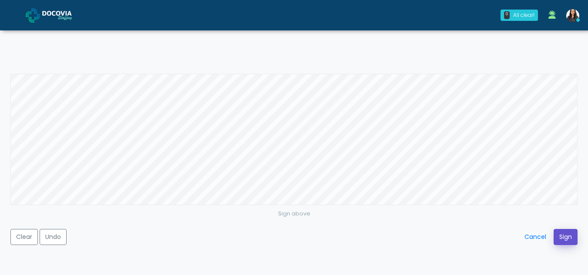
click at [565, 235] on button "Sign" at bounding box center [566, 237] width 24 height 16
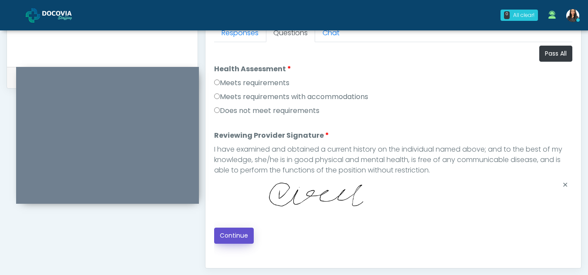
click at [242, 231] on button "Continue" at bounding box center [234, 236] width 40 height 16
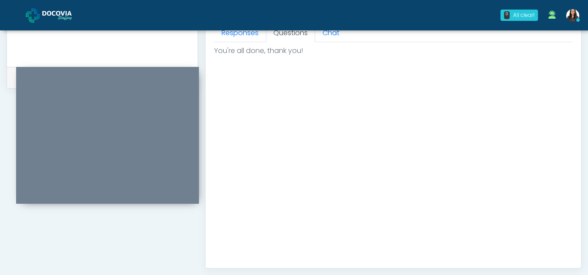
scroll to position [522, 0]
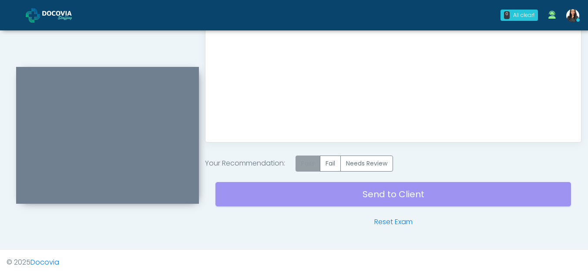
click at [309, 164] on label "Pass" at bounding box center [307, 164] width 25 height 16
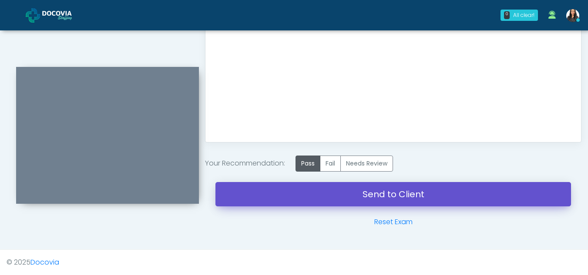
click at [372, 193] on link "Send to Client" at bounding box center [393, 194] width 356 height 24
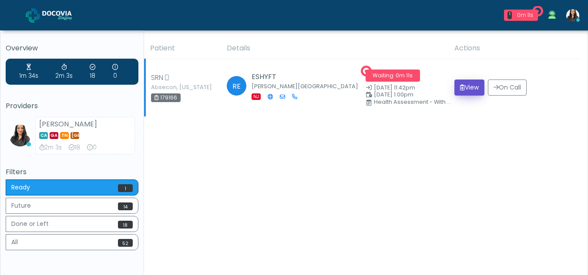
click at [465, 91] on button "View" at bounding box center [469, 88] width 30 height 16
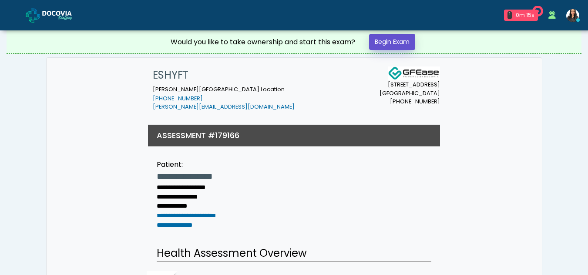
click at [400, 37] on link "Begin Exam" at bounding box center [392, 42] width 46 height 16
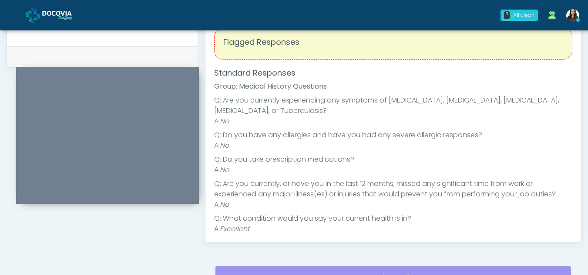
scroll to position [397, 0]
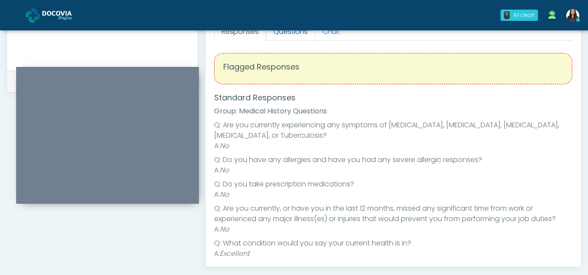
click at [289, 35] on link "Questions" at bounding box center [290, 32] width 49 height 18
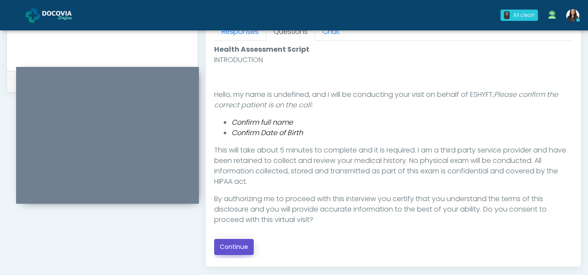
click at [240, 249] on button "Continue" at bounding box center [234, 247] width 40 height 16
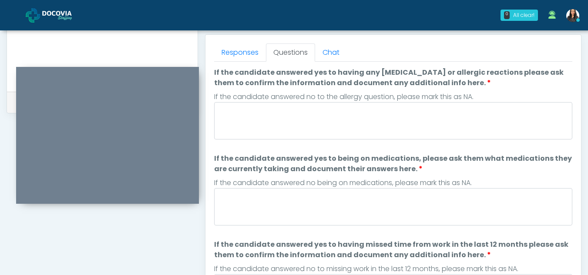
scroll to position [368, 0]
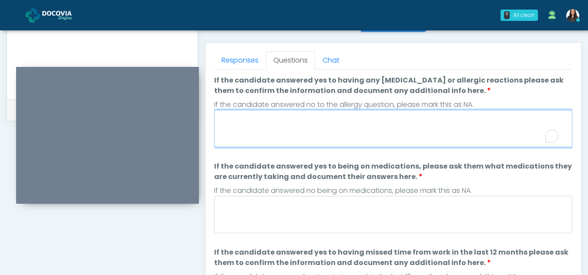
click at [271, 131] on textarea "If the candidate answered yes to having any allergies or allergic reactions ple…" at bounding box center [393, 128] width 358 height 37
type textarea "**"
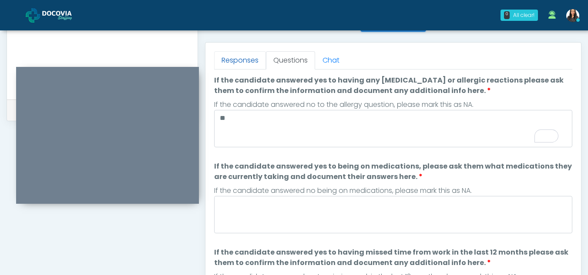
click at [245, 67] on link "Responses" at bounding box center [240, 60] width 52 height 18
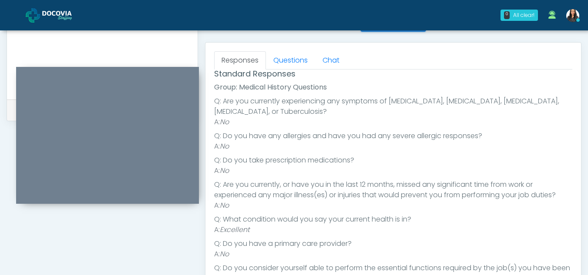
scroll to position [0, 0]
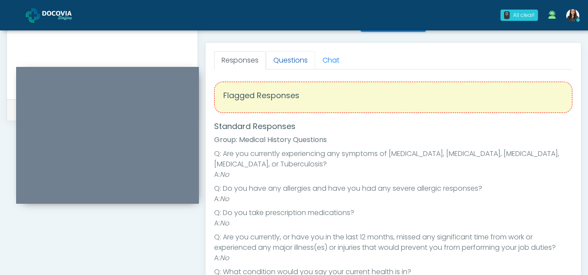
click at [291, 63] on link "Questions" at bounding box center [290, 60] width 49 height 18
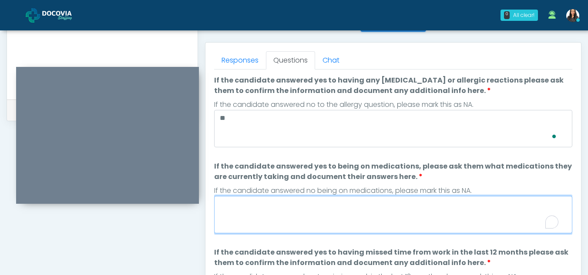
click at [276, 213] on textarea "If the candidate answered yes to being on medications, please ask them what med…" at bounding box center [393, 214] width 358 height 37
type textarea "**"
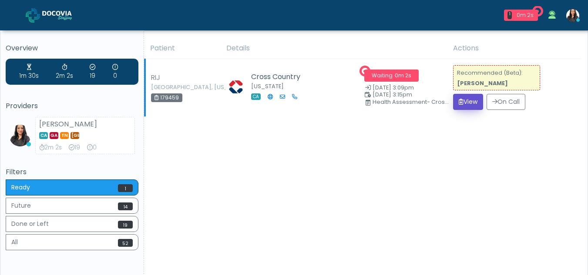
click at [470, 109] on button "View" at bounding box center [468, 102] width 30 height 16
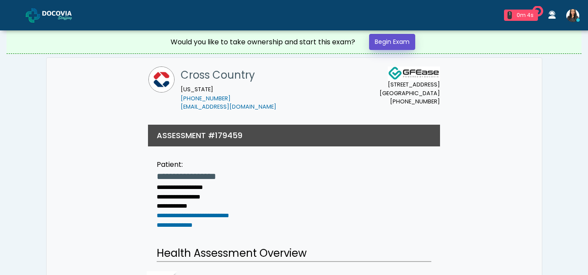
click at [400, 38] on link "Begin Exam" at bounding box center [392, 42] width 46 height 16
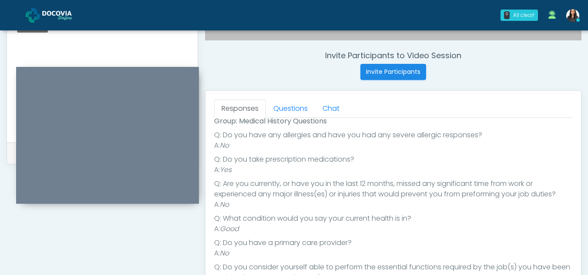
scroll to position [313, 0]
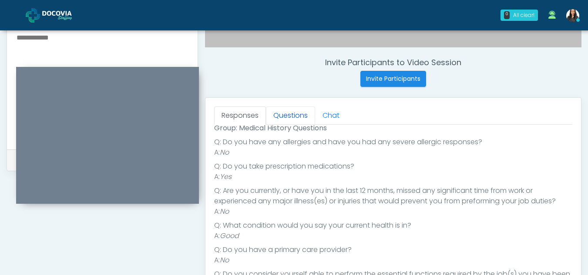
click at [278, 112] on link "Questions" at bounding box center [290, 116] width 49 height 18
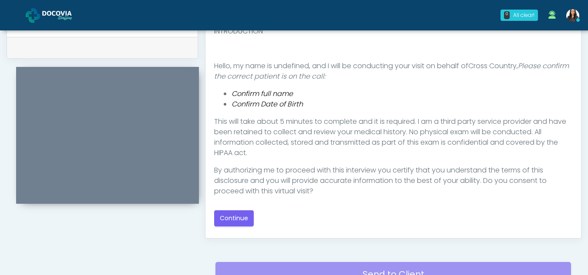
scroll to position [428, 0]
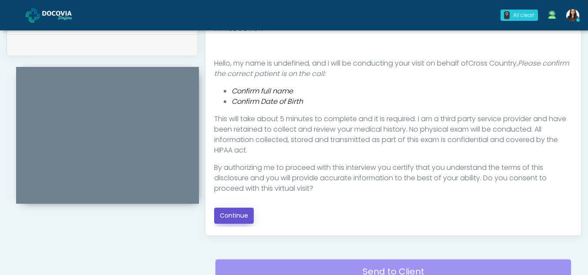
click at [238, 214] on button "Continue" at bounding box center [234, 216] width 40 height 16
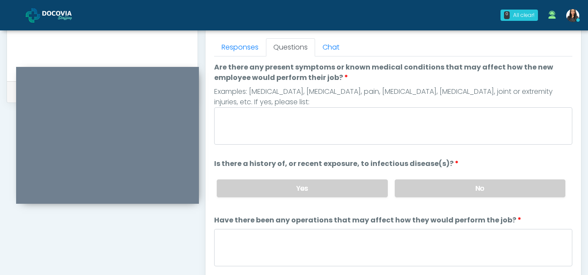
scroll to position [371, 0]
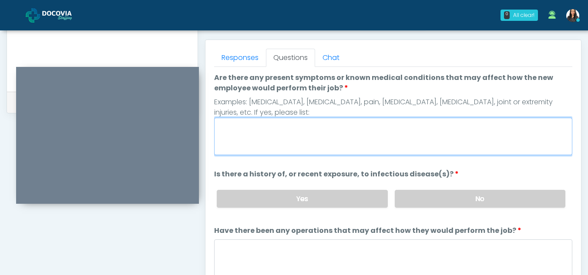
click at [247, 126] on textarea "Are there any present symptoms or known medical conditions that may affect how …" at bounding box center [393, 136] width 358 height 37
type textarea "**"
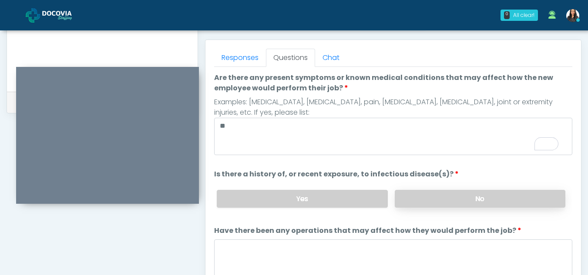
click at [480, 193] on label "No" at bounding box center [480, 199] width 171 height 18
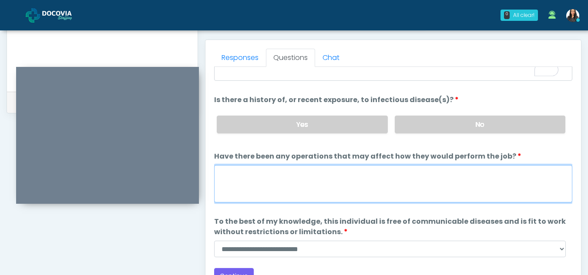
click at [332, 184] on textarea "Have there been any operations that may affect how they would perform the job?" at bounding box center [393, 183] width 358 height 37
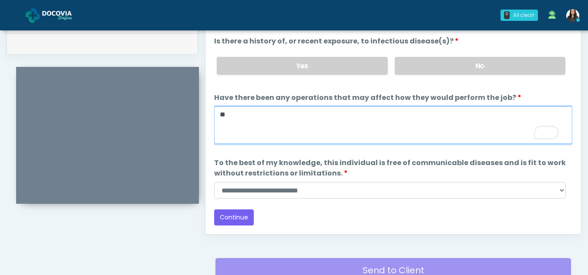
scroll to position [432, 0]
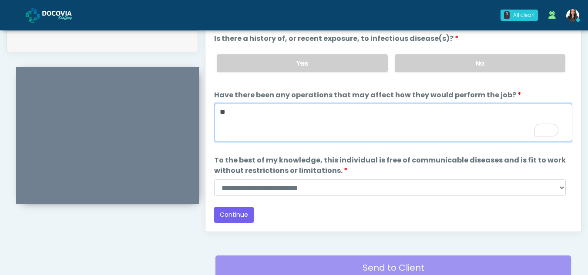
type textarea "**"
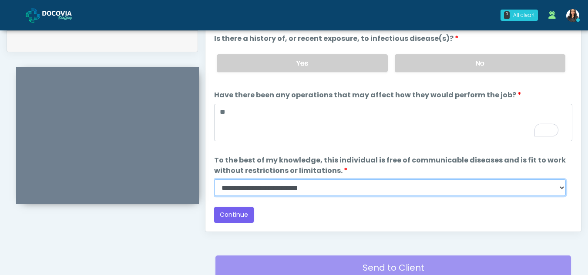
click at [558, 190] on select "**********" at bounding box center [390, 188] width 352 height 17
select select "******"
click at [214, 180] on select "**********" at bounding box center [390, 188] width 352 height 17
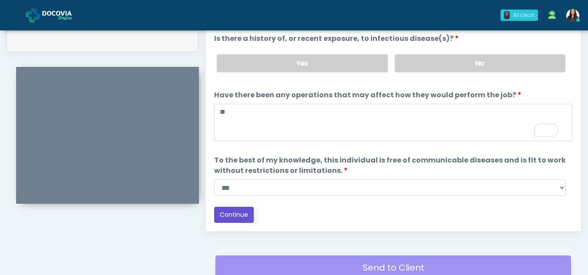
click at [234, 215] on button "Continue" at bounding box center [234, 215] width 40 height 16
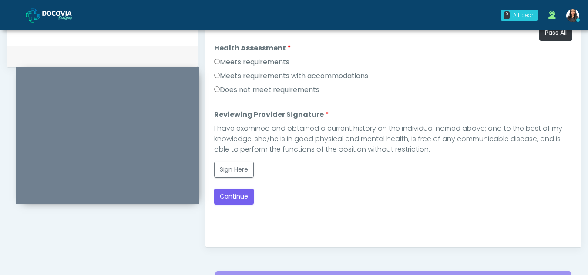
scroll to position [403, 0]
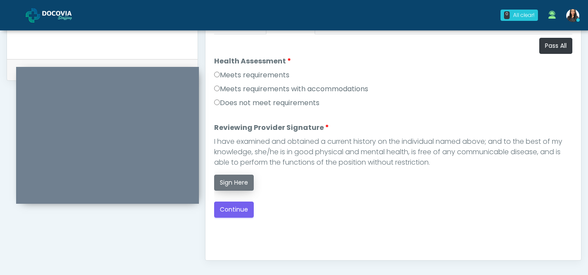
click at [242, 181] on button "Sign Here" at bounding box center [234, 183] width 40 height 16
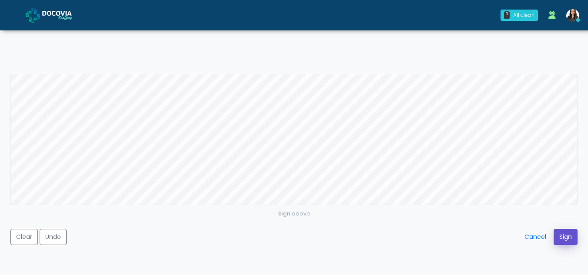
click at [569, 237] on button "Sign" at bounding box center [566, 237] width 24 height 16
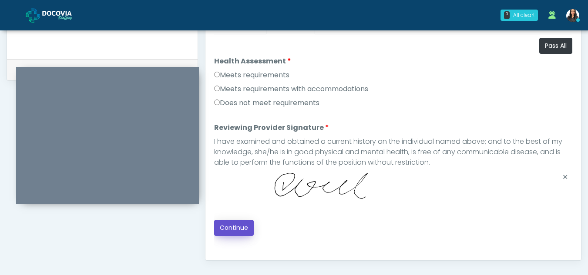
click at [233, 225] on button "Continue" at bounding box center [234, 228] width 40 height 16
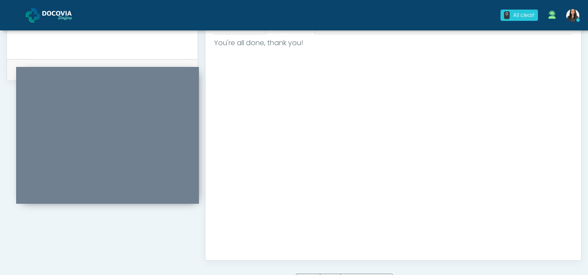
scroll to position [522, 0]
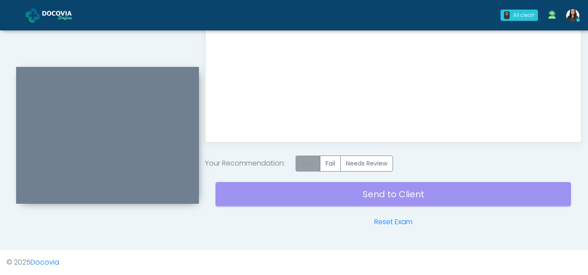
click at [306, 168] on label "Pass" at bounding box center [307, 164] width 25 height 16
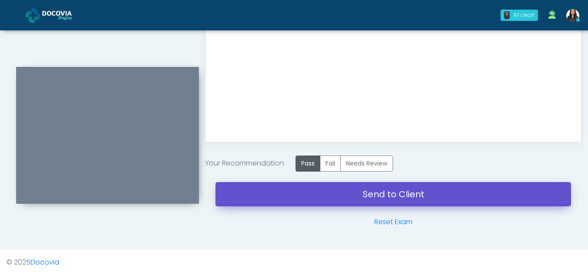
click at [391, 194] on link "Send to Client" at bounding box center [393, 194] width 356 height 24
